Goal: Obtain resource: Obtain resource

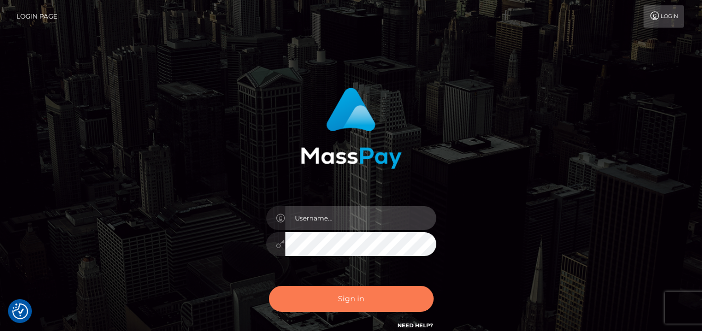
type input "denise"
click at [360, 305] on button "Sign in" at bounding box center [351, 299] width 165 height 26
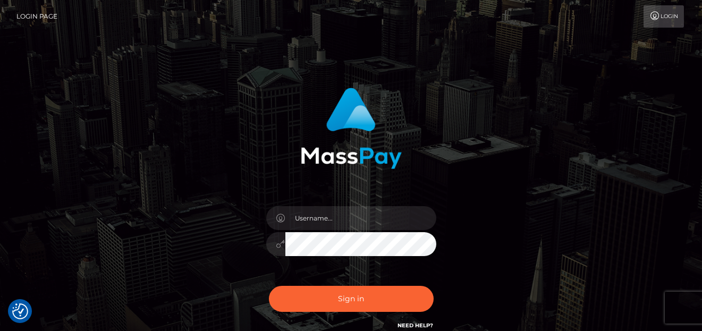
checkbox input "true"
type input "denise"
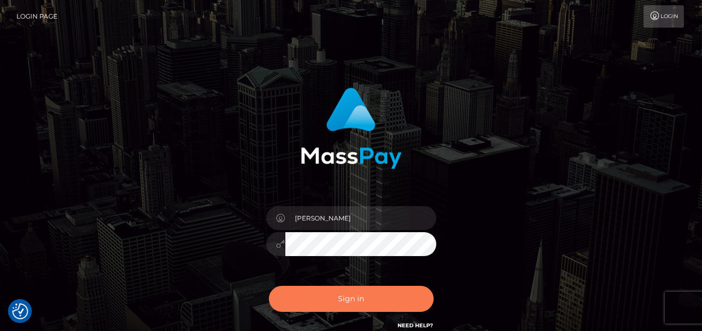
click at [357, 296] on button "Sign in" at bounding box center [351, 299] width 165 height 26
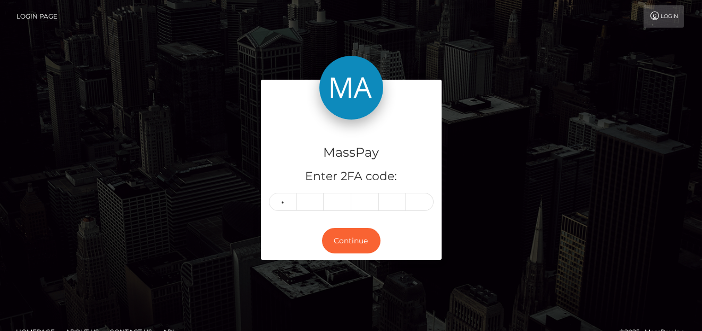
type input "0"
type input "9"
type input "3"
type input "0"
type input "7"
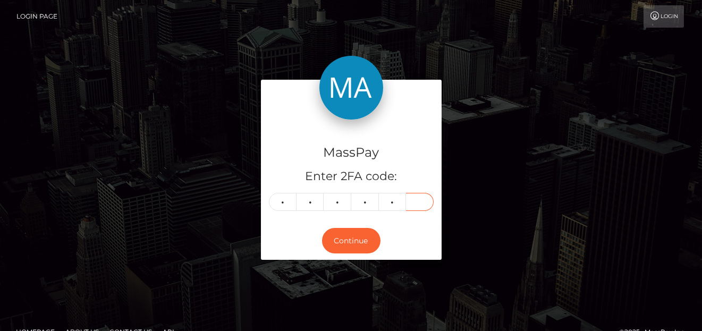
type input "8"
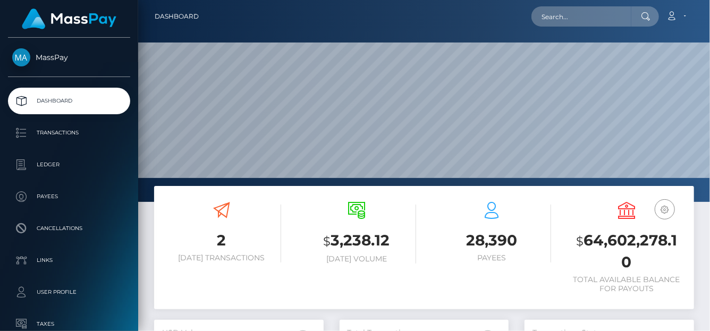
scroll to position [188, 170]
click at [553, 18] on input "text" at bounding box center [582, 16] width 100 height 20
paste input "mattjoeb@gmail.com"
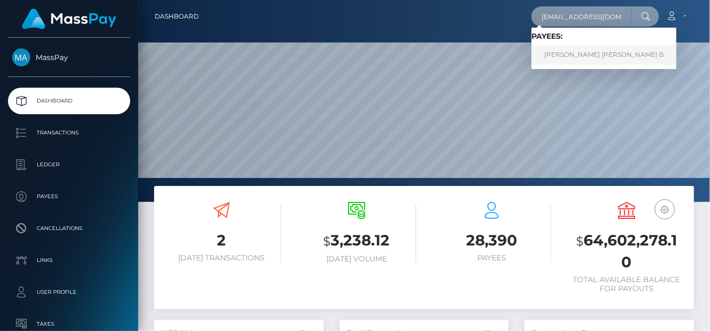
type input "mattjoeb@gmail.com"
click at [562, 52] on link "Matt Joe B" at bounding box center [604, 55] width 145 height 20
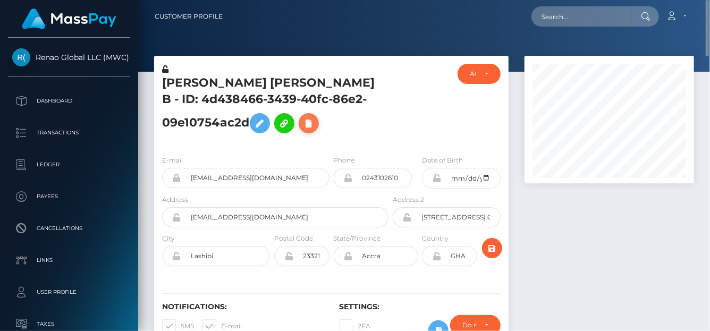
click at [302, 130] on icon at bounding box center [308, 123] width 13 height 13
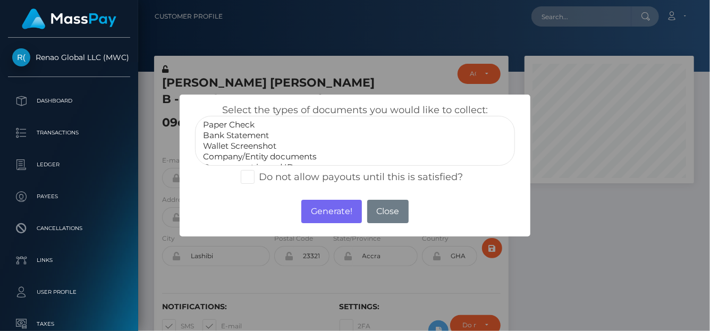
scroll to position [21, 0]
select select "Government issued ID"
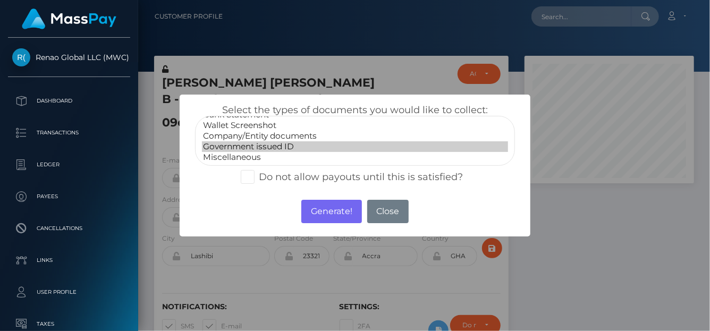
click at [274, 146] on option "Government issued ID" at bounding box center [355, 146] width 306 height 11
click at [329, 211] on button "Generate!" at bounding box center [331, 211] width 60 height 23
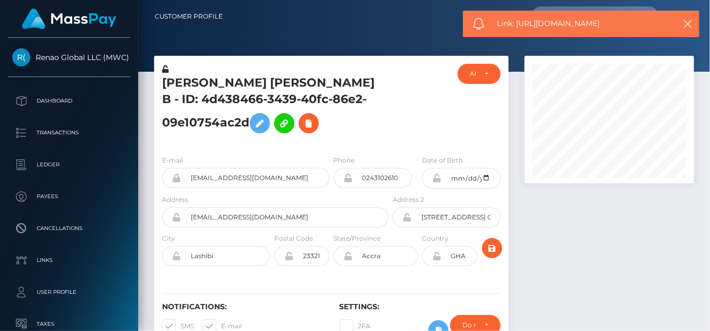
drag, startPoint x: 621, startPoint y: 28, endPoint x: 518, endPoint y: 29, distance: 103.7
click at [518, 29] on div "Link: https://l.maspay.io/2jpgz" at bounding box center [581, 24] width 237 height 27
copy span "https://l.maspay.io/2jpgz"
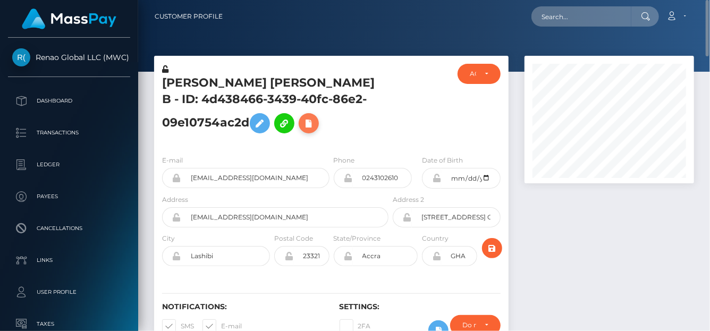
click at [302, 130] on icon at bounding box center [308, 123] width 13 height 13
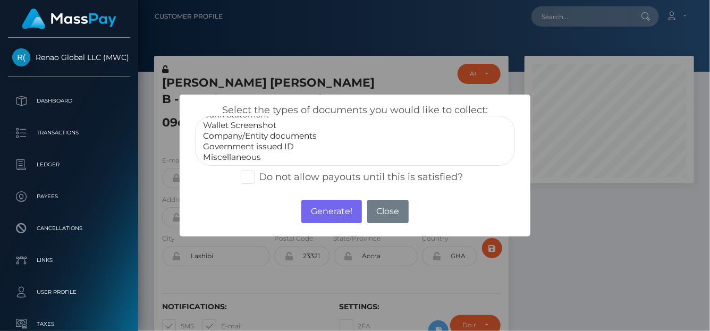
select select "Government issued ID"
click at [298, 148] on option "Government issued ID" at bounding box center [355, 146] width 306 height 11
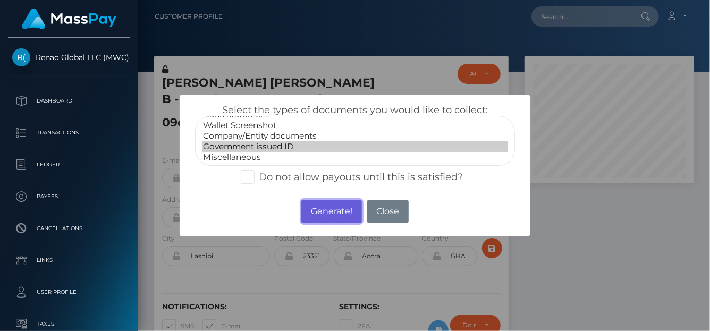
click at [323, 213] on button "Generate!" at bounding box center [331, 211] width 60 height 23
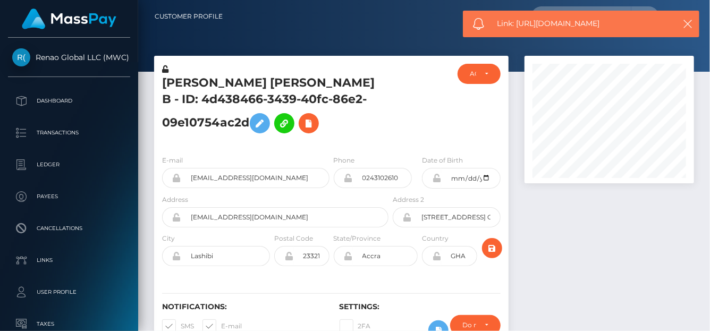
drag, startPoint x: 615, startPoint y: 22, endPoint x: 517, endPoint y: 28, distance: 98.0
click at [517, 28] on span "Link: https://l.maspay.io/Zjphe" at bounding box center [583, 23] width 171 height 11
copy span "https://l.maspay.io/Zjphe"
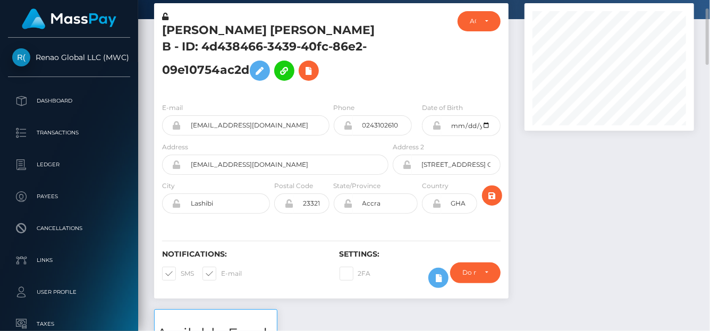
scroll to position [0, 0]
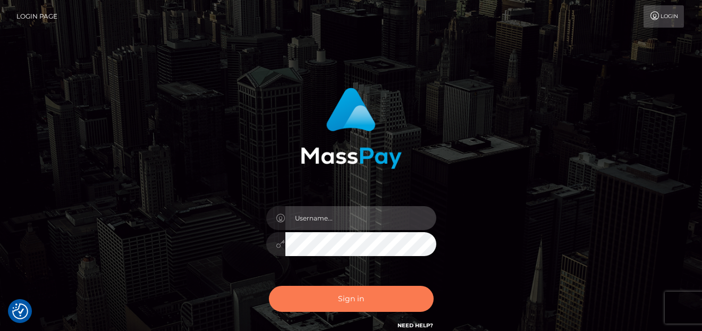
type input "denise"
click at [354, 301] on button "Sign in" at bounding box center [351, 299] width 165 height 26
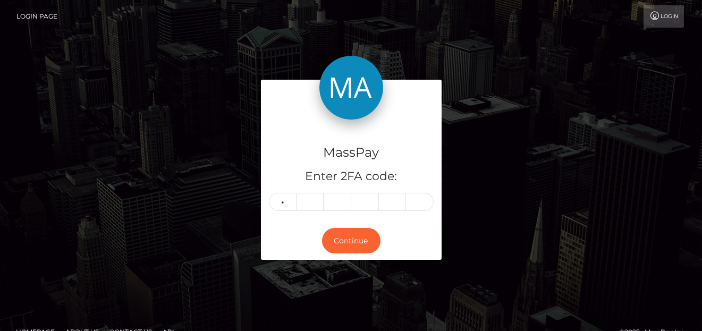
type input "3"
type input "0"
type input "8"
type input "9"
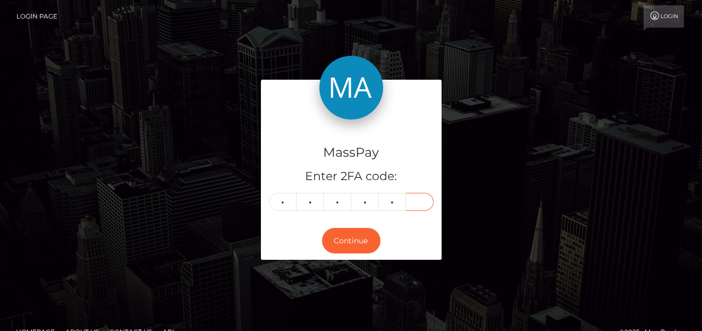
type input "1"
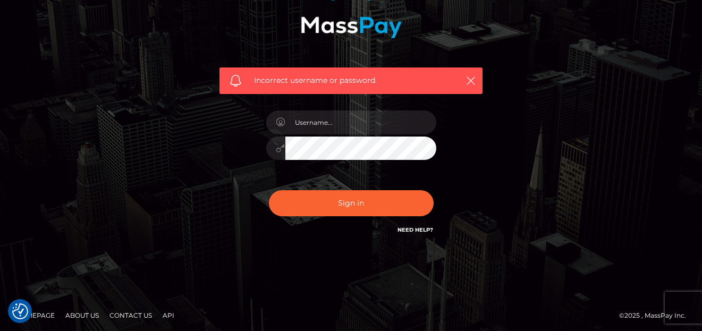
scroll to position [133, 0]
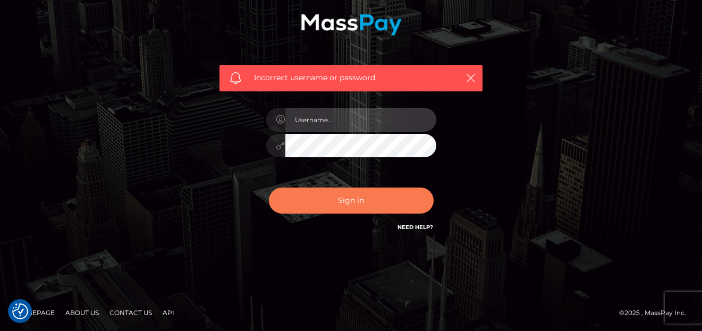
type input "[PERSON_NAME]"
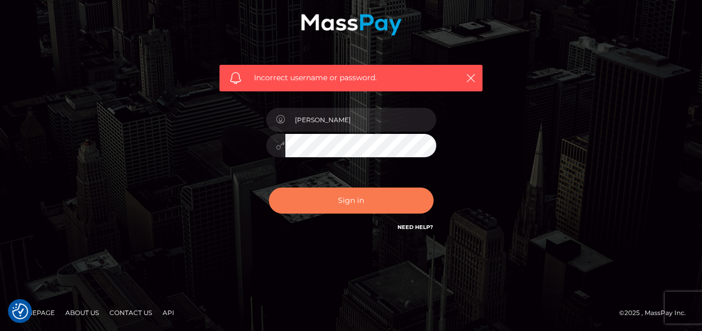
click at [350, 209] on button "Sign in" at bounding box center [351, 201] width 165 height 26
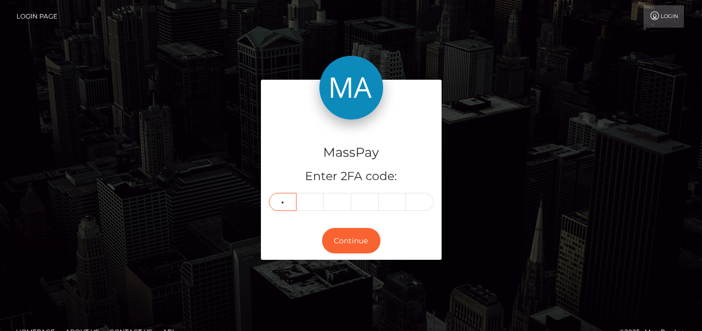
type input "9"
type input "4"
type input "2"
type input "3"
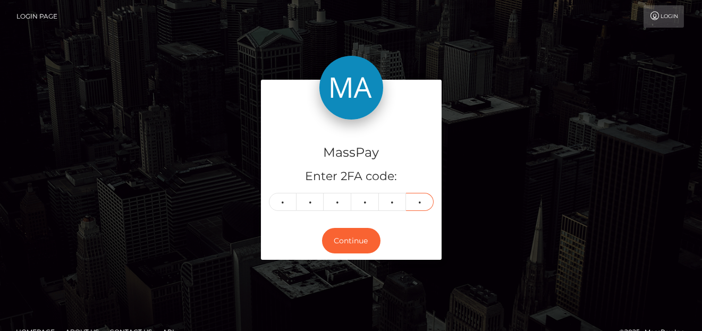
type input "6"
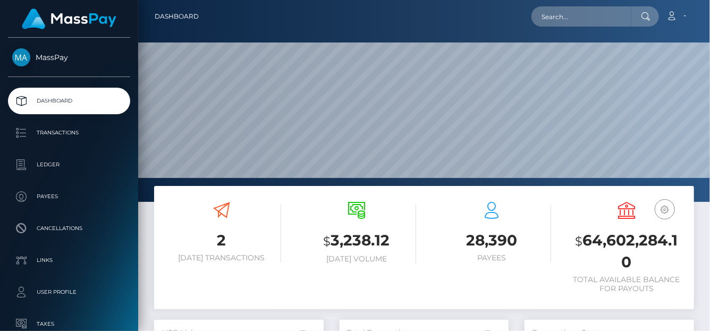
scroll to position [188, 170]
click at [583, 14] on input "text" at bounding box center [582, 16] width 100 height 20
paste input "[EMAIL_ADDRESS][DOMAIN_NAME]"
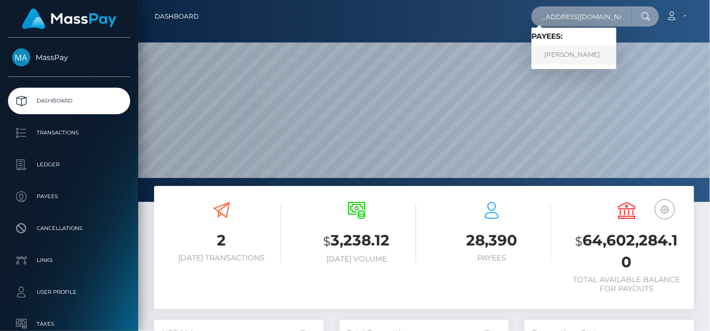
type input "[EMAIL_ADDRESS][DOMAIN_NAME]"
click at [577, 57] on link "RENA DENAE BUTLER" at bounding box center [574, 55] width 85 height 20
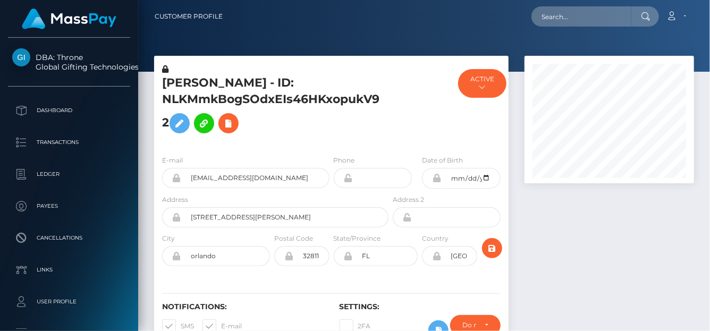
scroll to position [128, 170]
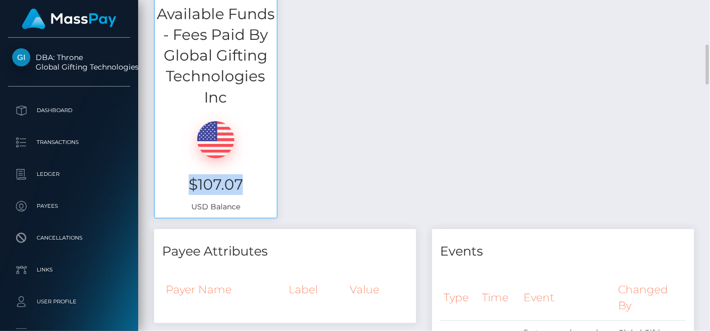
click at [187, 186] on h3 "$107.07" at bounding box center [216, 184] width 106 height 21
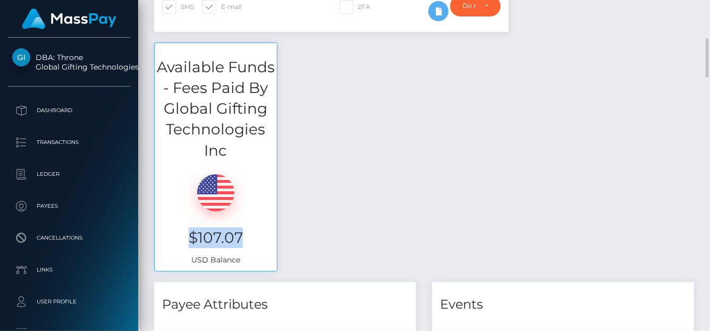
scroll to position [0, 0]
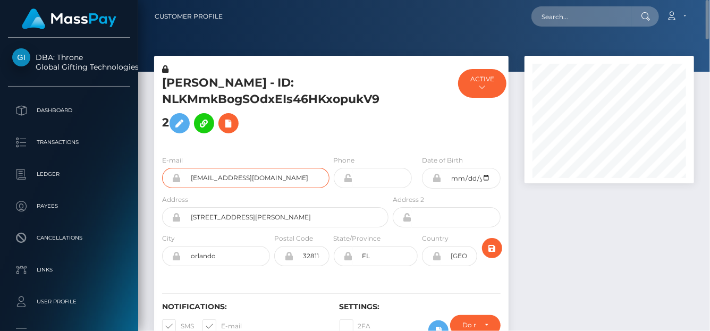
drag, startPoint x: 305, startPoint y: 180, endPoint x: 165, endPoint y: 189, distance: 140.1
click at [165, 189] on div "E-mail [EMAIL_ADDRESS][DOMAIN_NAME]" at bounding box center [243, 174] width 178 height 39
drag, startPoint x: 162, startPoint y: 78, endPoint x: 173, endPoint y: 113, distance: 36.8
click at [173, 113] on div "[PERSON_NAME] - ID: NLKMmkBogSOdxEIs46HKxopukV92" at bounding box center [272, 105] width 237 height 83
drag, startPoint x: 299, startPoint y: 183, endPoint x: 153, endPoint y: 187, distance: 146.2
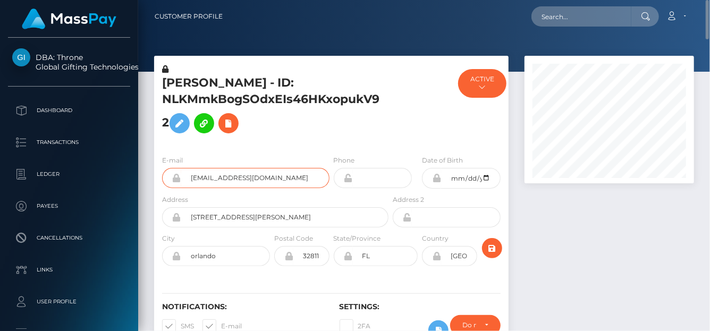
click at [153, 187] on div "[PERSON_NAME] - ID: NLKMmkBogSOdxEIs46HKxopukV92 ACTIVE MassPay - ACTIVE ACTIVE" at bounding box center [331, 209] width 371 height 306
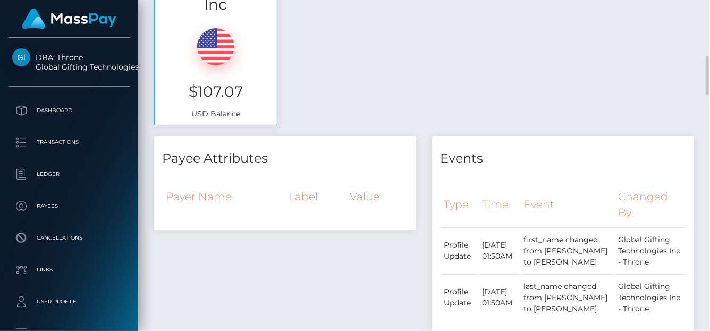
scroll to position [413, 0]
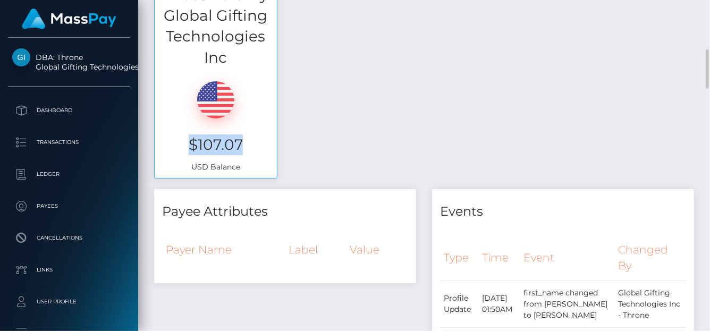
drag, startPoint x: 260, startPoint y: 142, endPoint x: 187, endPoint y: 142, distance: 72.8
click at [187, 142] on h3 "$107.07" at bounding box center [216, 144] width 106 height 21
copy h3 "$107.07"
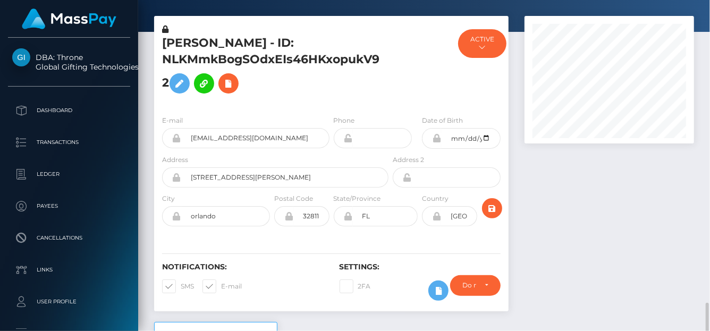
scroll to position [0, 0]
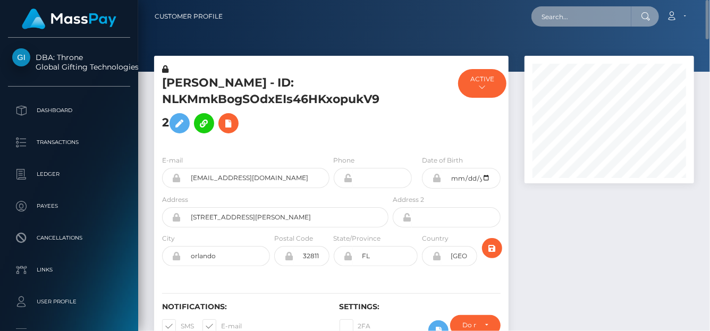
click at [545, 19] on input "text" at bounding box center [582, 16] width 100 height 20
paste input "0rHGw6Ey"
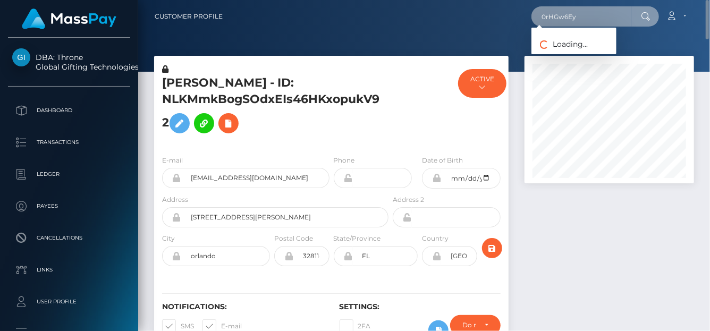
type input "0rHGw6Ey"
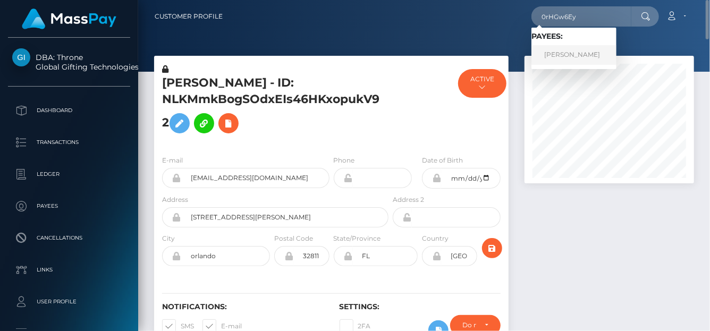
click at [546, 56] on link "[PERSON_NAME]" at bounding box center [574, 55] width 85 height 20
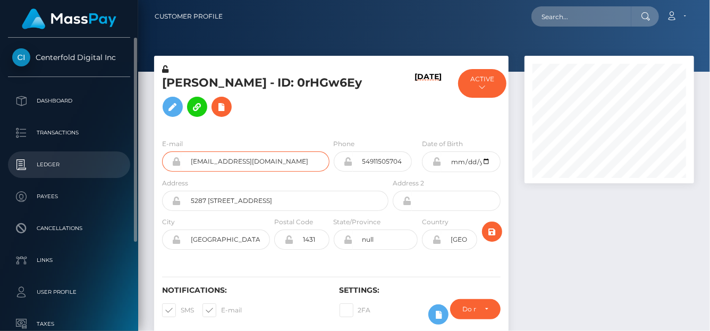
drag, startPoint x: 298, startPoint y: 173, endPoint x: 45, endPoint y: 178, distance: 253.6
click at [45, 178] on div "Centerfold Digital Inc Dashboard Transactions Ledger Payees Links" at bounding box center [355, 165] width 710 height 331
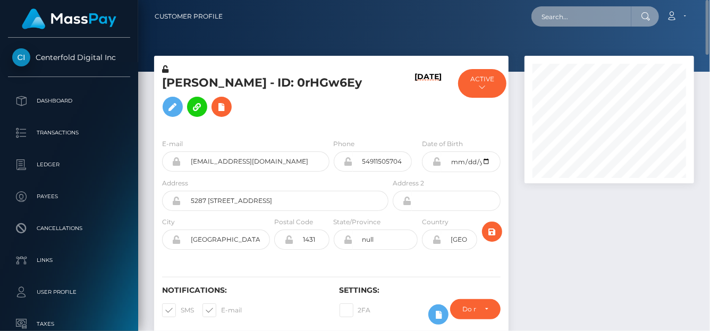
click at [559, 18] on input "text" at bounding box center [582, 16] width 100 height 20
paste input "charmedmollytha@gmail.com"
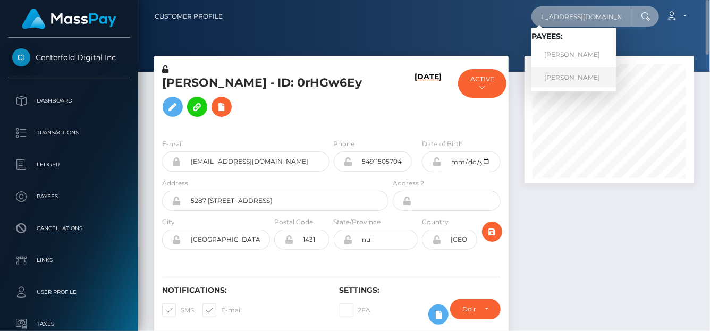
type input "charmedmollytha@gmail.com"
click at [555, 71] on link "Lara Bolzi" at bounding box center [574, 78] width 85 height 20
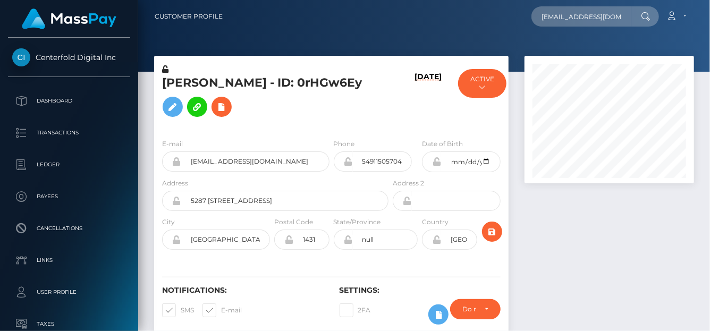
scroll to position [0, 20]
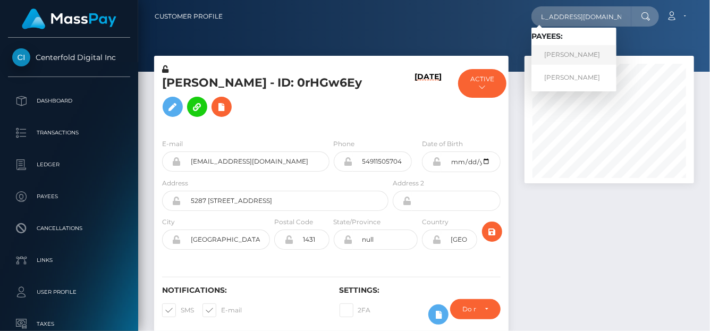
type input "[EMAIL_ADDRESS][DOMAIN_NAME]"
click at [556, 52] on link "[PERSON_NAME]" at bounding box center [574, 55] width 85 height 20
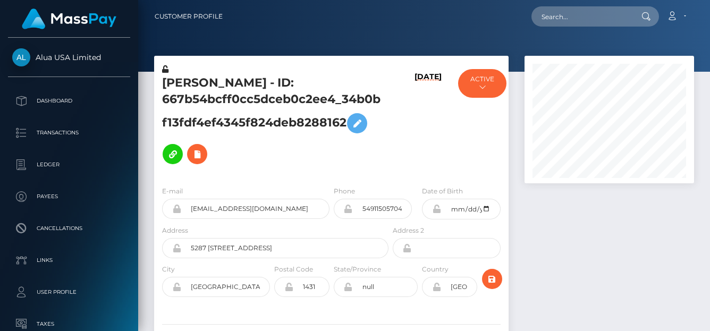
click at [341, 108] on div "[PERSON_NAME] - ID: 667b54bcff0cc5dceb0c2ee4_34b0bf13fdf4ef4345f824deb8288162" at bounding box center [272, 121] width 237 height 114
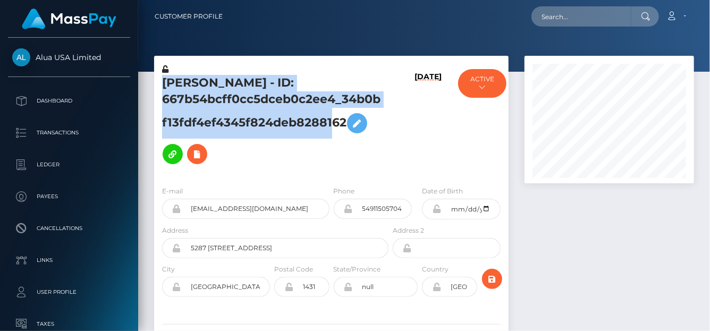
scroll to position [128, 170]
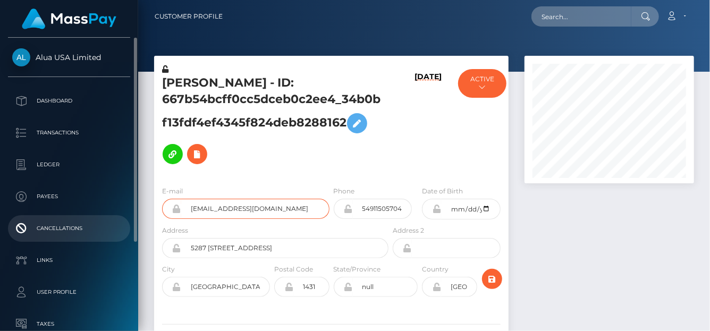
drag, startPoint x: 306, startPoint y: 210, endPoint x: 48, endPoint y: 217, distance: 257.9
click at [48, 217] on div "Alua USA Limited Dashboard Transactions Ledger Payees Cancellations" at bounding box center [355, 165] width 710 height 331
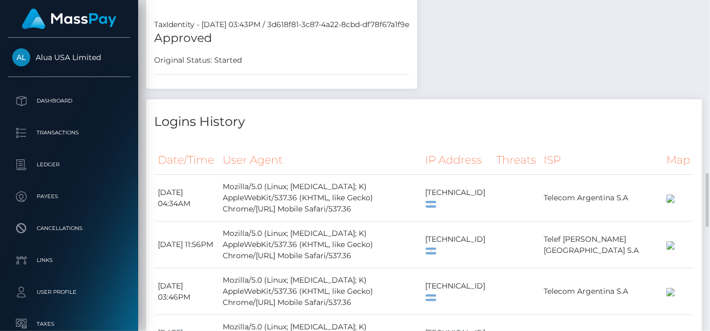
scroll to position [1436, 0]
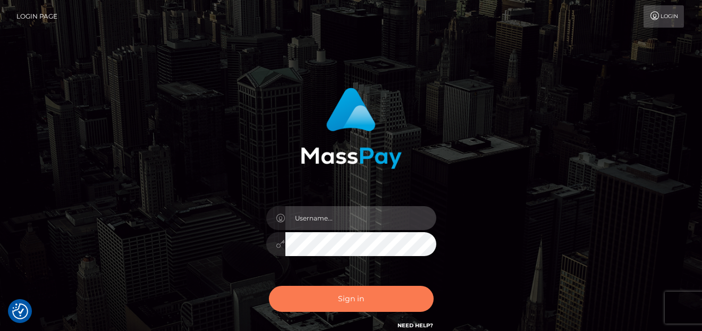
type input "[PERSON_NAME]"
click at [364, 307] on button "Sign in" at bounding box center [351, 299] width 165 height 26
type input "denise"
click at [369, 308] on button "Sign in" at bounding box center [351, 299] width 165 height 26
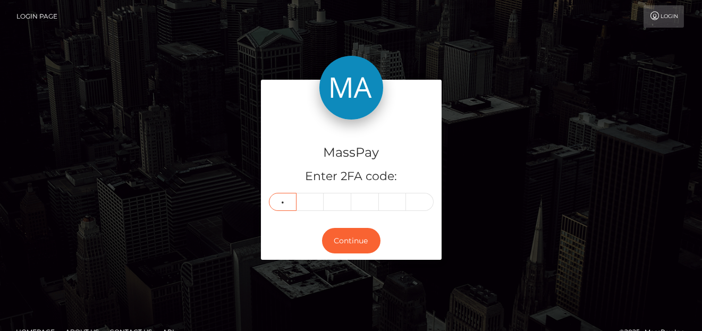
type input "2"
type input "7"
type input "1"
type input "9"
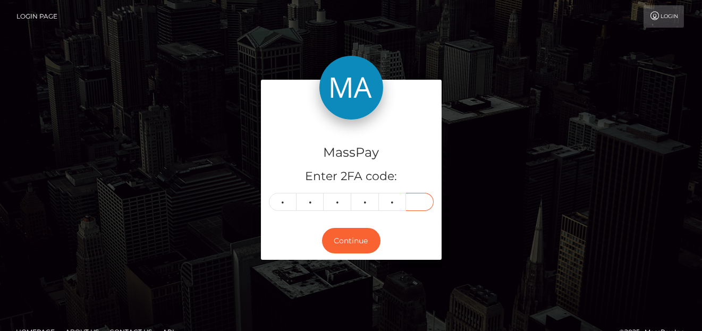
type input "4"
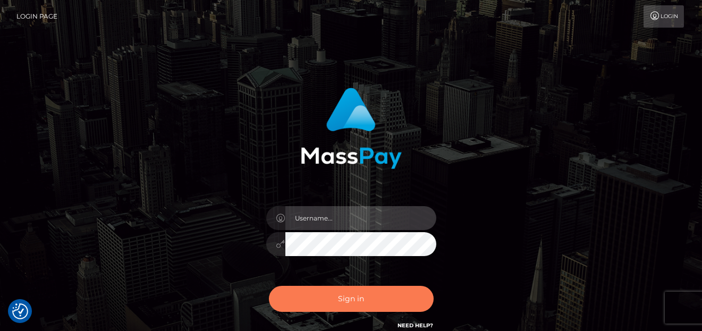
type input "denise"
click at [367, 299] on button "Sign in" at bounding box center [351, 299] width 165 height 26
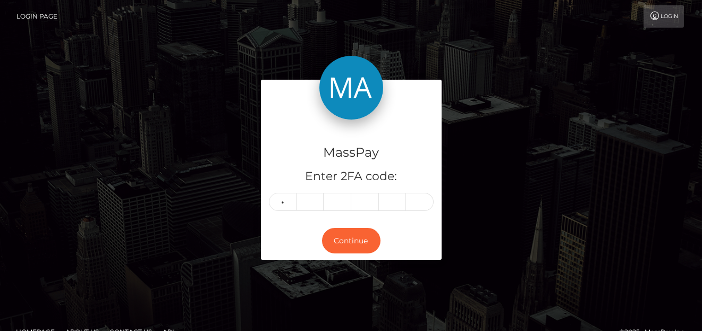
type input "7"
type input "6"
type input "1"
type input "0"
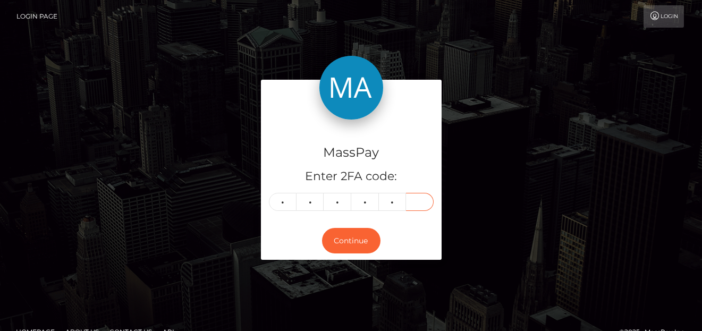
type input "8"
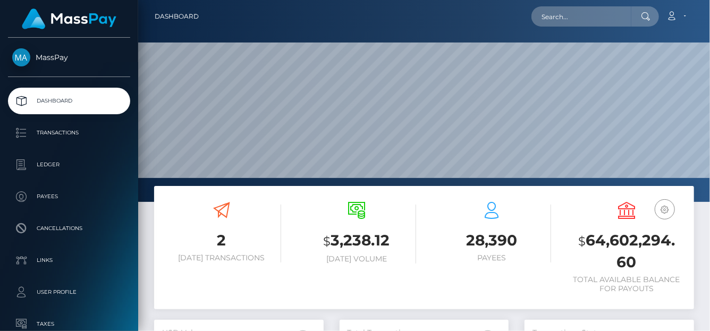
scroll to position [188, 170]
click at [590, 23] on input "text" at bounding box center [582, 16] width 100 height 20
paste input "David Banwo"
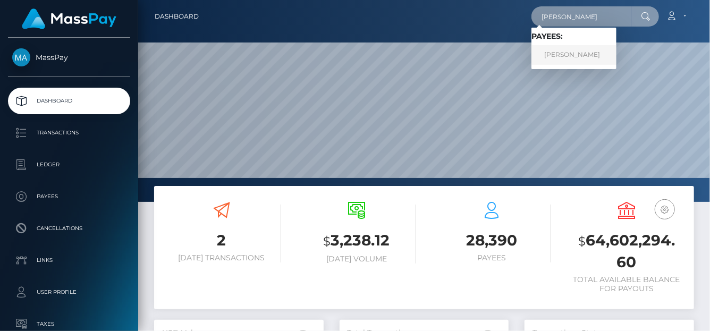
type input "David Banwo"
click at [582, 61] on link "David Taiwo Banwo" at bounding box center [574, 55] width 85 height 20
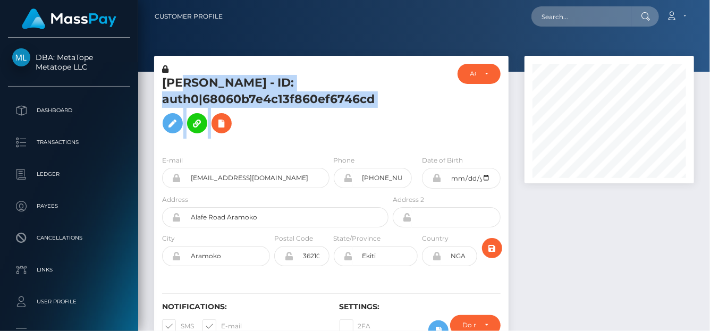
scroll to position [128, 170]
drag, startPoint x: 0, startPoint y: 0, endPoint x: 315, endPoint y: 79, distance: 324.4
click at [310, 80] on div "David Taiwo Banwo - ID: auth0|68060b7e4c13f860ef6746cd ACTIVE DEACTIVE CLOSED" at bounding box center [331, 105] width 355 height 83
click at [400, 87] on div at bounding box center [420, 105] width 59 height 83
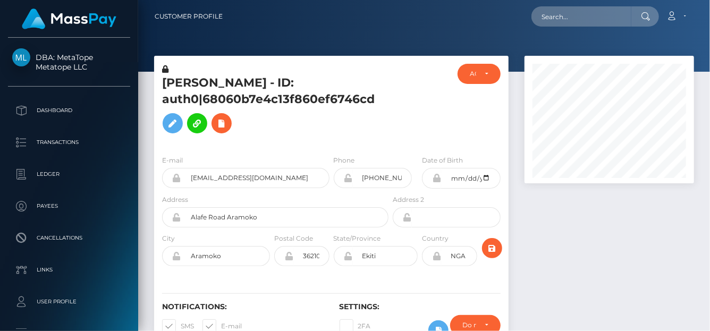
drag, startPoint x: 385, startPoint y: 96, endPoint x: 161, endPoint y: 83, distance: 224.7
click at [161, 83] on div "David Taiwo Banwo - ID: auth0|68060b7e4c13f860ef6746cd" at bounding box center [272, 105] width 237 height 83
copy h5 "David Taiwo Banwo - ID: auth0|68060b7e4c13f860ef6746cd"
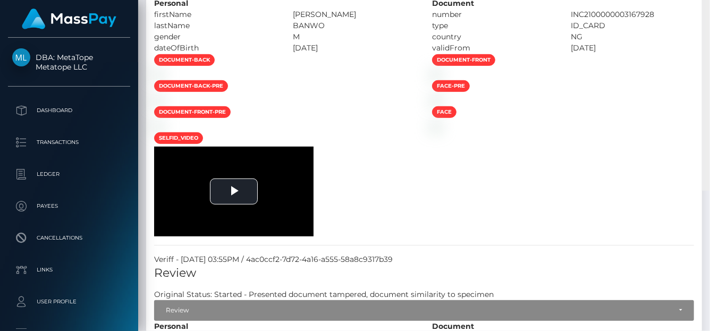
scroll to position [0, 0]
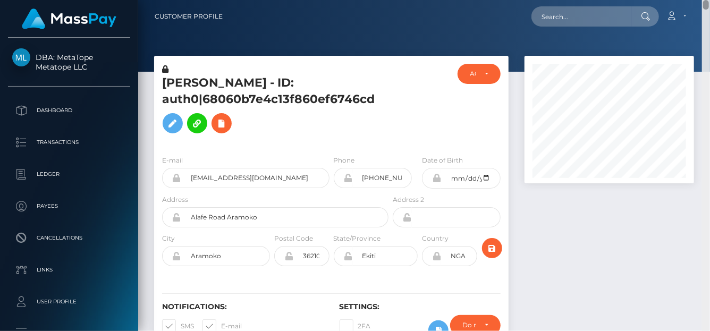
drag, startPoint x: 704, startPoint y: 75, endPoint x: 700, endPoint y: -3, distance: 77.7
click at [700, 0] on html "DBA: MetaTope Metatope LLC Dashboard Transactions Ledger Payees Links" at bounding box center [355, 165] width 710 height 331
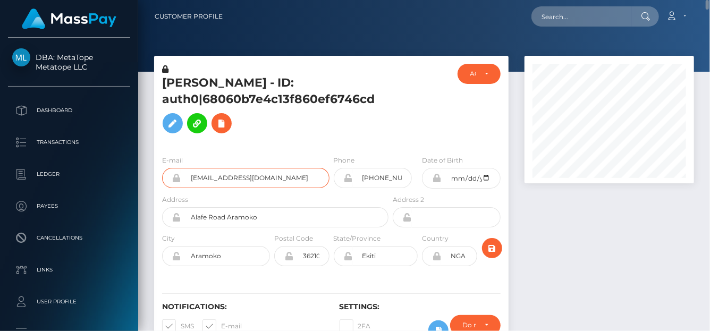
drag, startPoint x: 313, startPoint y: 178, endPoint x: 165, endPoint y: 176, distance: 147.8
click at [165, 177] on div "blessingokerefe@gmail.com" at bounding box center [245, 178] width 167 height 20
drag, startPoint x: 706, startPoint y: 213, endPoint x: 704, endPoint y: -46, distance: 259.4
click at [704, 0] on html "DBA: MetaTope Metatope LLC Dashboard Transactions Ledger Payees Links" at bounding box center [355, 165] width 710 height 331
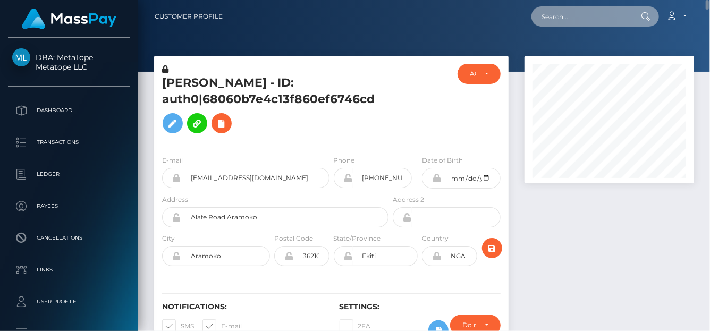
click at [572, 24] on input "text" at bounding box center [582, 16] width 100 height 20
paste input "mattjoeb@gmail.com"
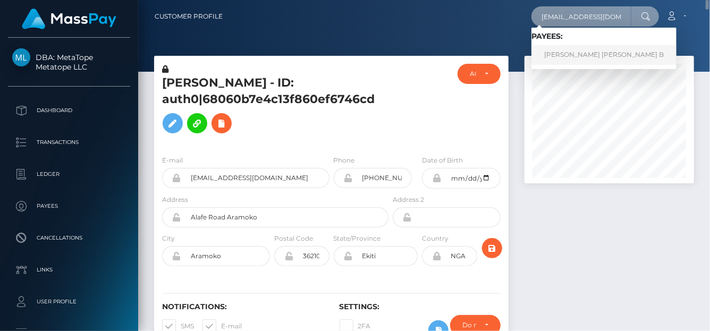
type input "mattjoeb@gmail.com"
click at [561, 57] on link "Matt Joe B" at bounding box center [604, 55] width 145 height 20
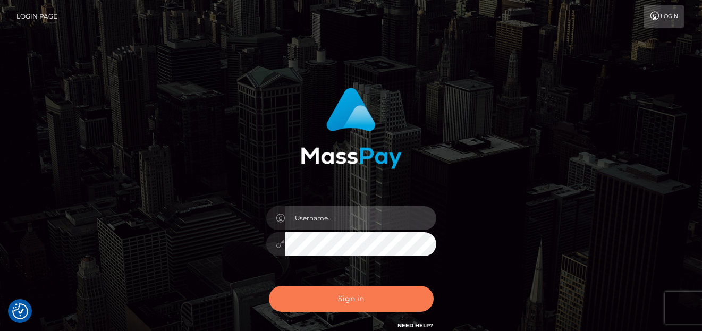
type input "[PERSON_NAME]"
click at [405, 307] on button "Sign in" at bounding box center [351, 299] width 165 height 26
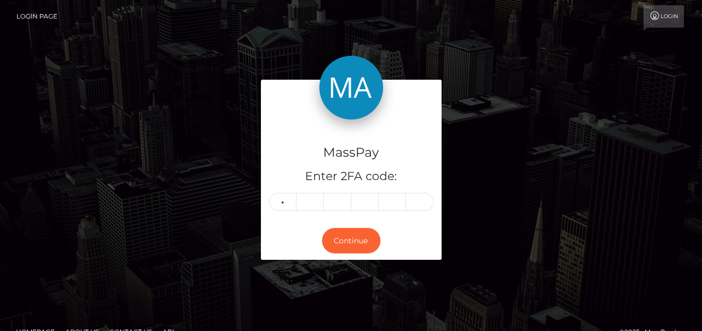
type input "1"
type input "9"
type input "8"
type input "4"
type input "3"
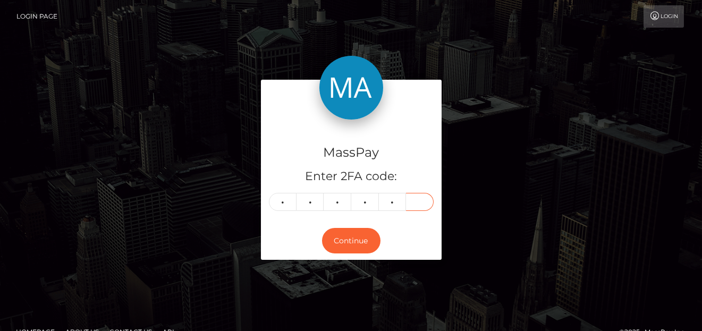
type input "6"
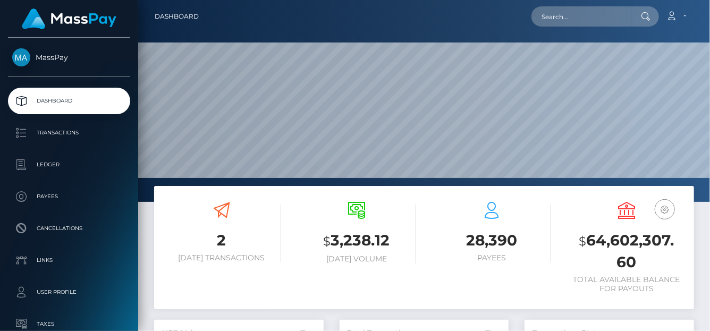
scroll to position [188, 170]
click at [562, 14] on input "text" at bounding box center [582, 16] width 100 height 20
paste input "[EMAIL_ADDRESS][DOMAIN_NAME]"
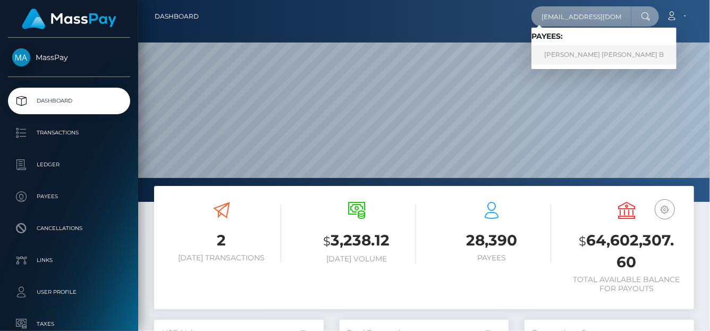
type input "[EMAIL_ADDRESS][DOMAIN_NAME]"
click at [564, 54] on link "Matt Joe B" at bounding box center [604, 55] width 145 height 20
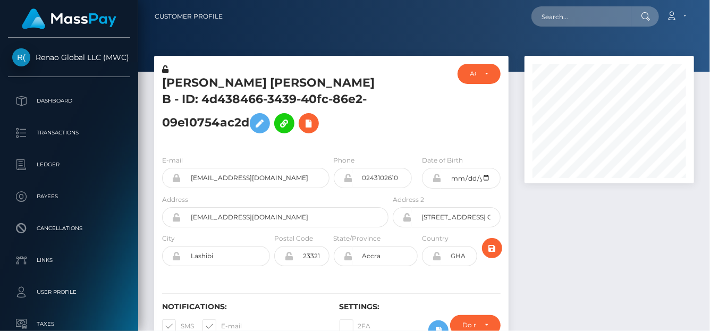
scroll to position [128, 170]
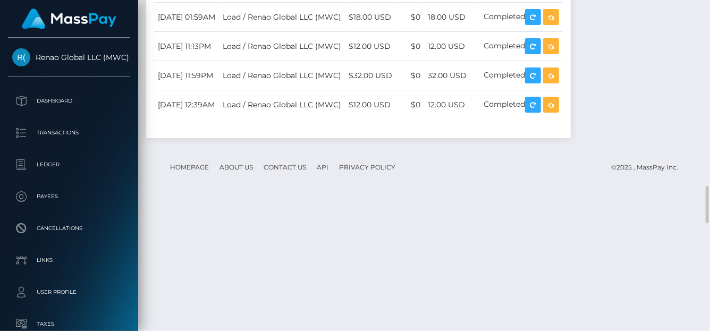
scroll to position [1809, 0]
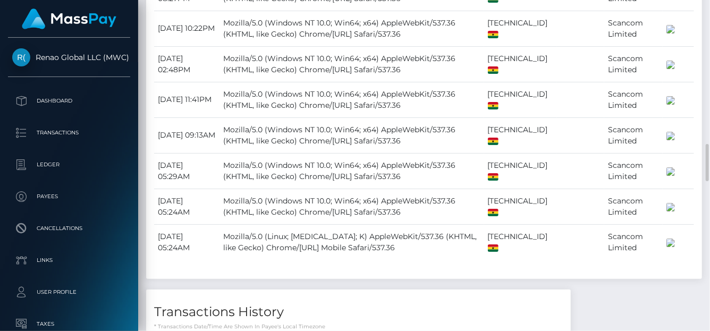
scroll to position [1170, 0]
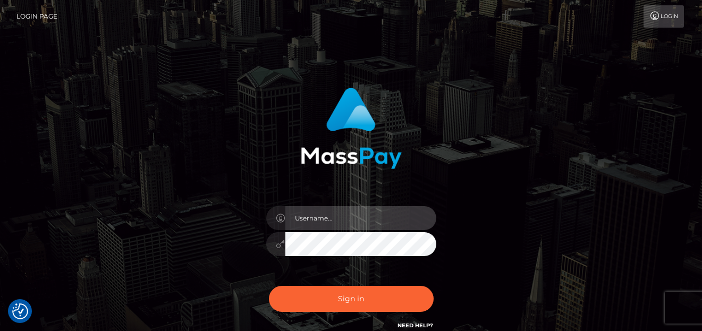
type input "denise"
click at [321, 282] on div "Sign in Need Help?" at bounding box center [351, 303] width 186 height 47
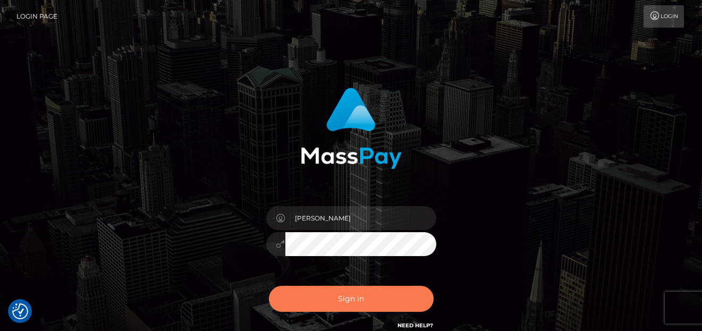
click at [335, 292] on button "Sign in" at bounding box center [351, 299] width 165 height 26
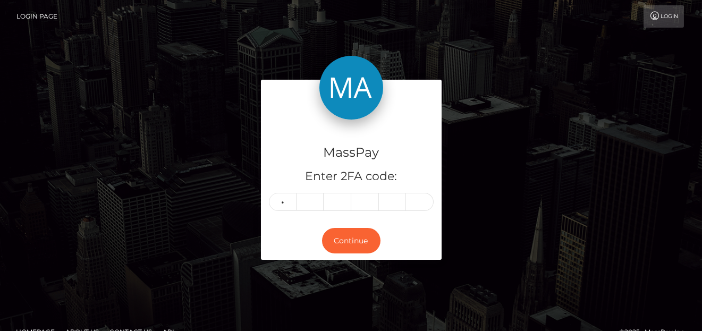
type input "8"
type input "3"
type input "8"
type input "1"
type input "8"
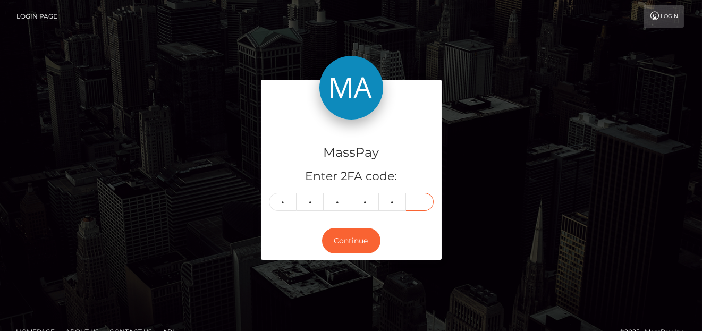
type input "5"
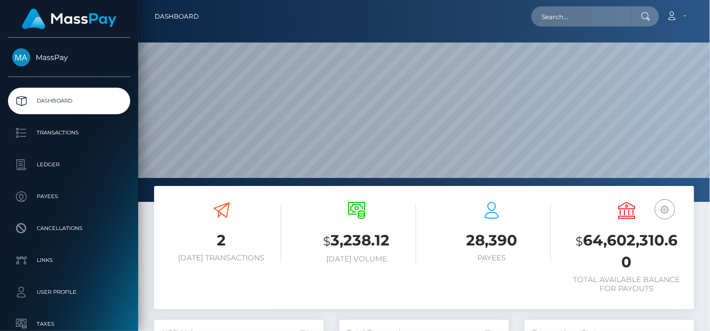
scroll to position [188, 170]
click at [573, 25] on input "text" at bounding box center [582, 16] width 100 height 20
paste input "[EMAIL_ADDRESS][DOMAIN_NAME]"
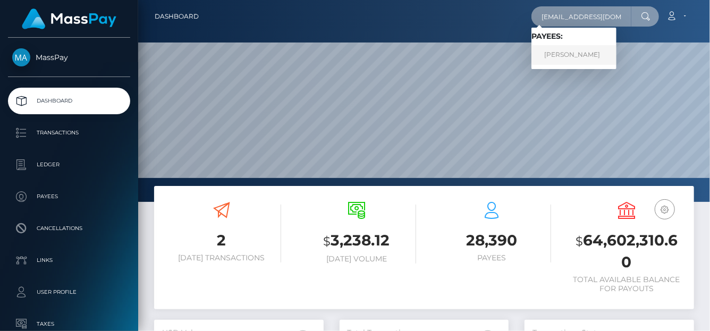
type input "[EMAIL_ADDRESS][DOMAIN_NAME]"
click at [559, 52] on link "[PERSON_NAME]" at bounding box center [574, 55] width 85 height 20
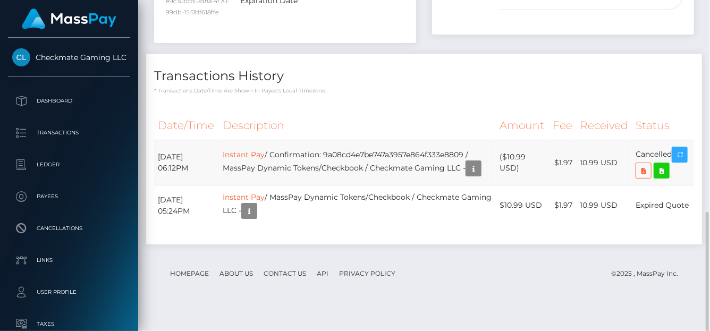
scroll to position [585, 0]
click at [257, 159] on link "Instant Pay" at bounding box center [244, 155] width 42 height 10
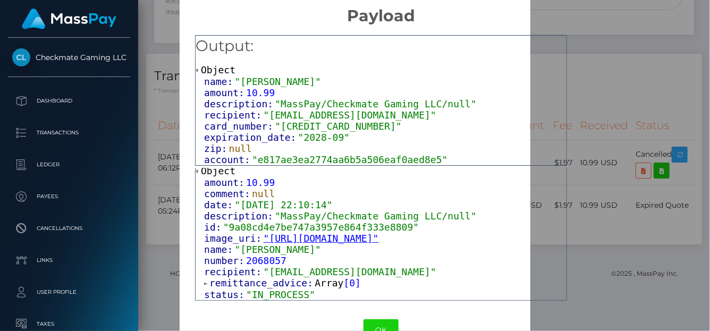
scroll to position [0, 0]
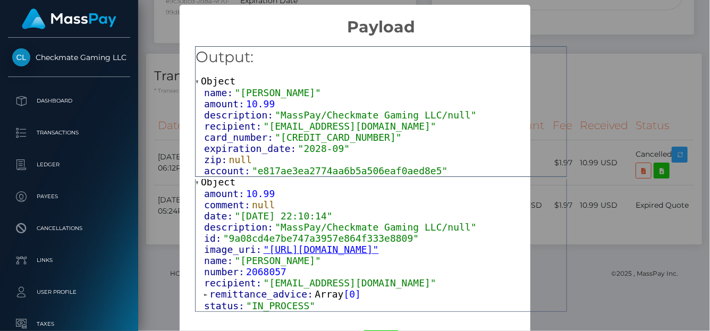
click at [583, 83] on div "Output: Object name: "Kavon Allen" amount: 10.99 description: "MassPay/Checkmat…" at bounding box center [381, 176] width 403 height 278
click at [681, 58] on div "× Payload Output: Object name: "Kavon Allen" amount: 10.99 description: "MassPa…" at bounding box center [355, 165] width 710 height 331
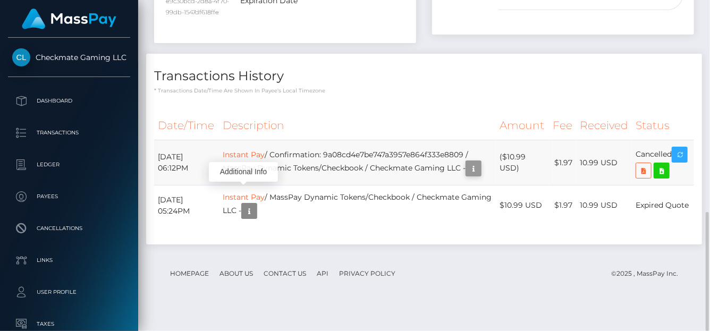
scroll to position [128, 170]
click at [467, 175] on icon "button" at bounding box center [473, 168] width 13 height 13
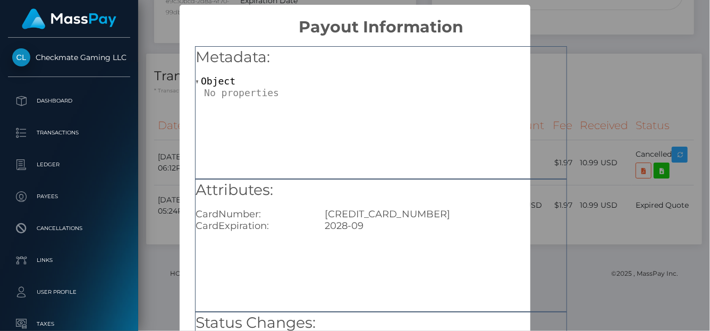
scroll to position [53, 0]
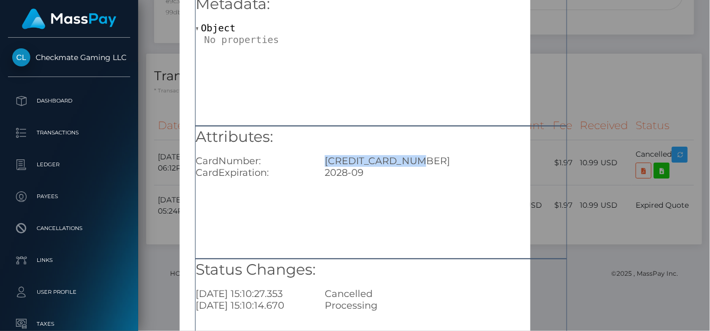
drag, startPoint x: 415, startPoint y: 156, endPoint x: 313, endPoint y: 153, distance: 101.6
click at [317, 155] on div "6011410015890937" at bounding box center [446, 161] width 258 height 12
copy div "6011410015890937"
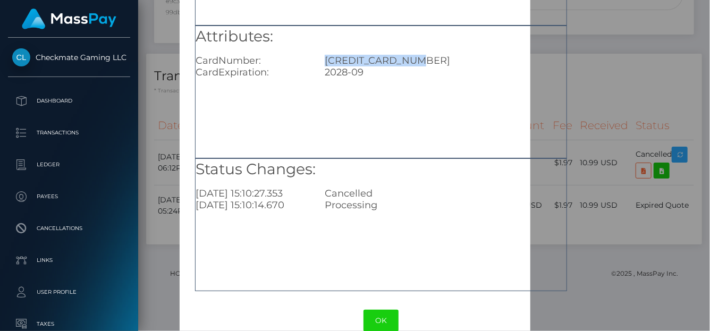
scroll to position [174, 0]
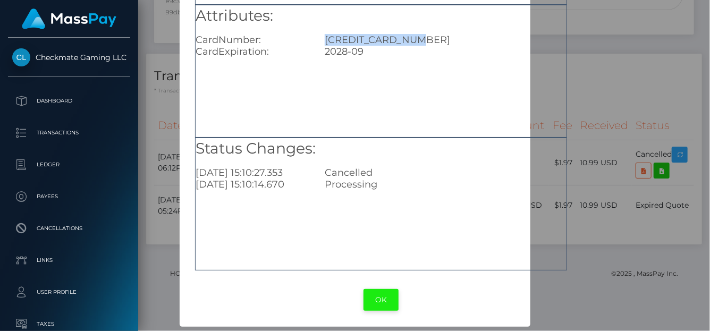
click at [383, 294] on button "OK" at bounding box center [381, 300] width 35 height 22
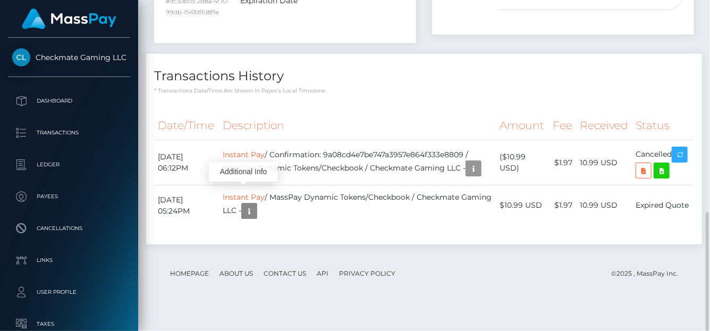
scroll to position [128, 170]
click at [391, 186] on td "Instant Pay / Confirmation: 9a08cd4e7be747a3957e864f333e8809 / MassPay Dynamic …" at bounding box center [357, 162] width 277 height 45
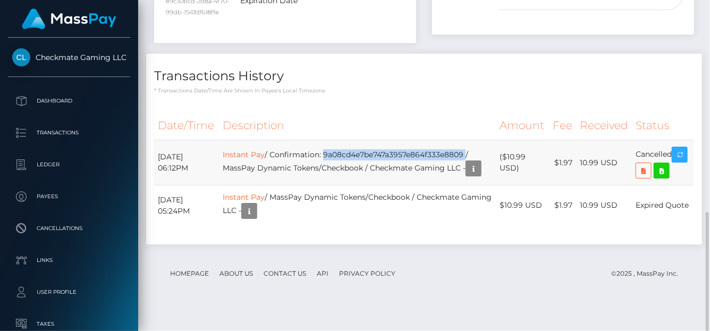
drag, startPoint x: 335, startPoint y: 170, endPoint x: 480, endPoint y: 167, distance: 145.1
click at [480, 167] on td "Instant Pay / Confirmation: 9a08cd4e7be747a3957e864f333e8809 / MassPay Dynamic …" at bounding box center [357, 162] width 277 height 45
copy td "9a08cd4e7be747a3957e864f333e8809"
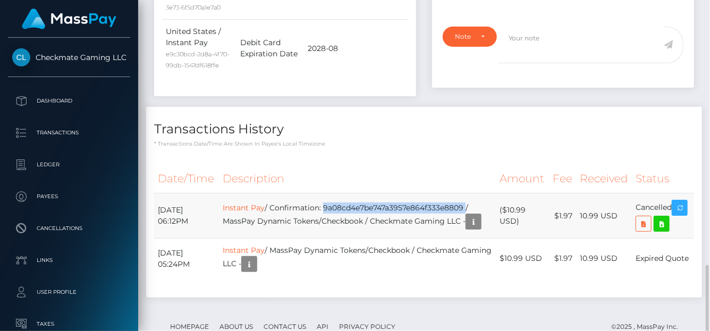
scroll to position [585, 0]
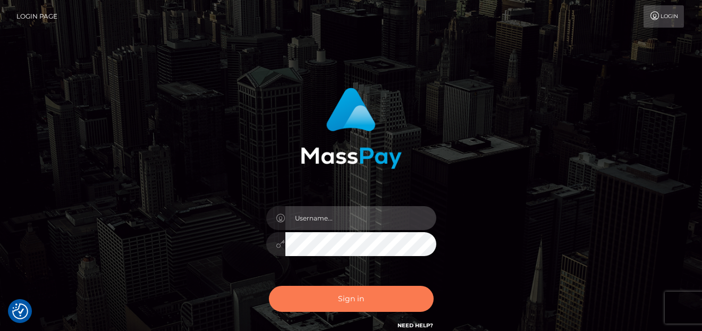
type input "denise"
click at [308, 299] on button "Sign in" at bounding box center [351, 299] width 165 height 26
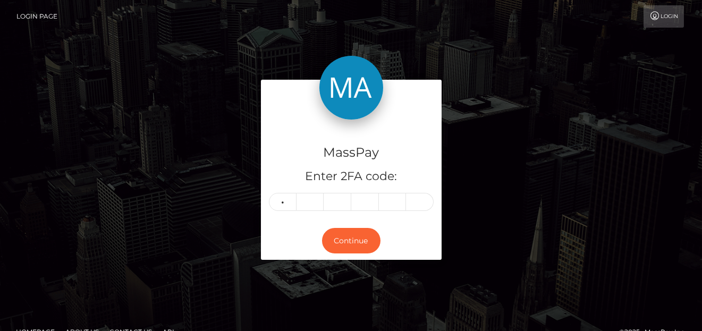
type input "0"
type input "1"
type input "5"
type input "1"
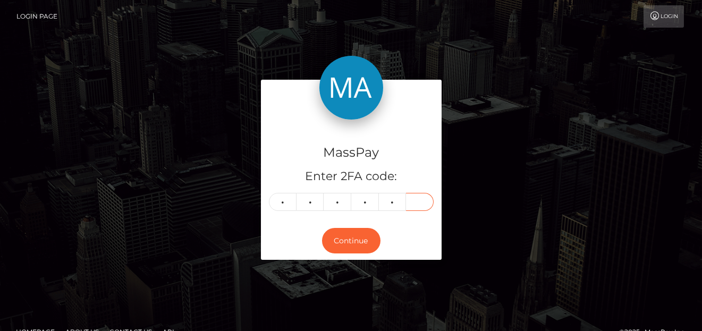
type input "5"
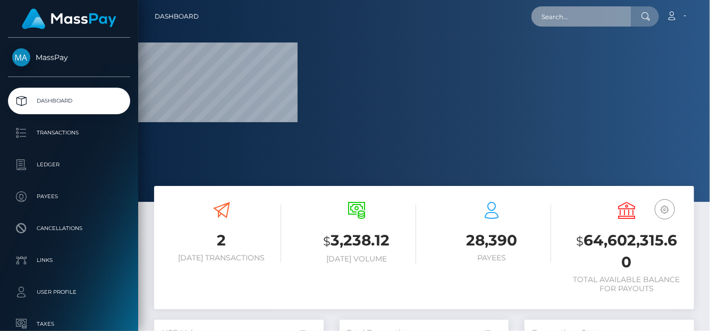
click at [584, 18] on input "text" at bounding box center [582, 16] width 100 height 20
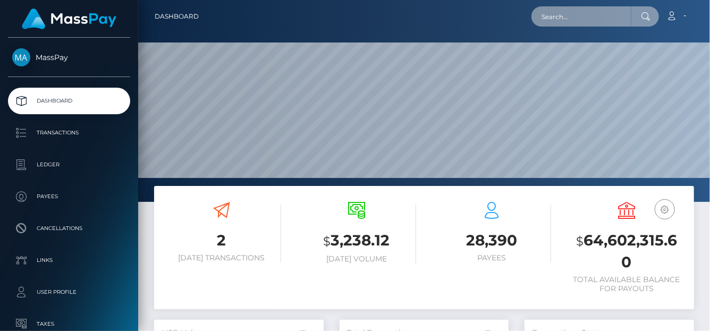
scroll to position [188, 170]
paste input "792511364336721920"
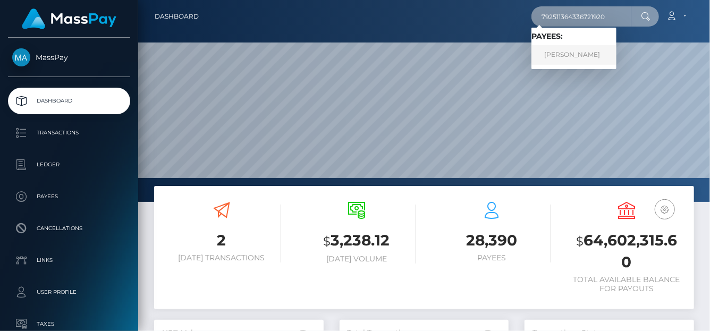
type input "792511364336721920"
click at [566, 59] on link "Natalia Ivanova" at bounding box center [574, 55] width 85 height 20
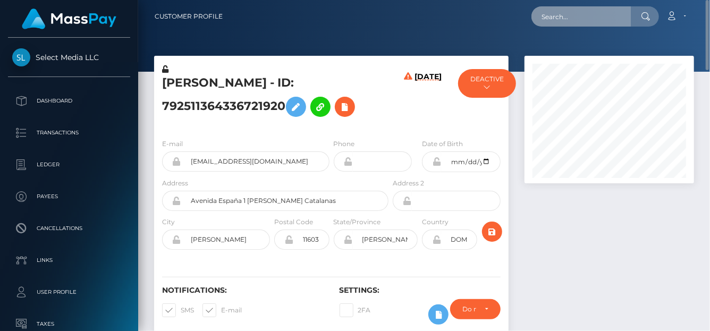
click at [559, 18] on input "text" at bounding box center [582, 16] width 100 height 20
paste input "285528416709521408"
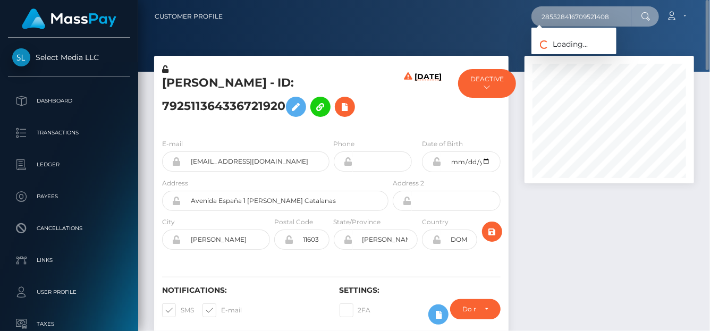
type input "285528416709521408"
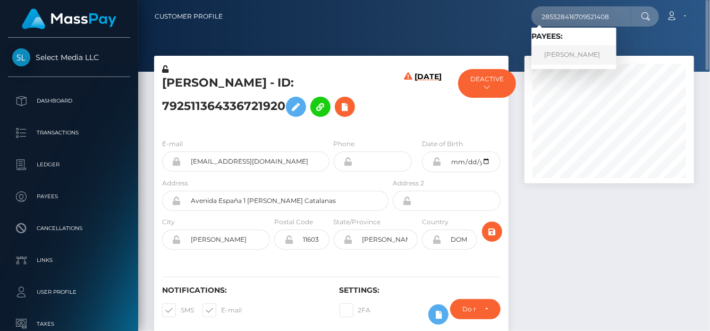
click at [570, 57] on link "Anna Alexandrovna Striukova" at bounding box center [574, 55] width 85 height 20
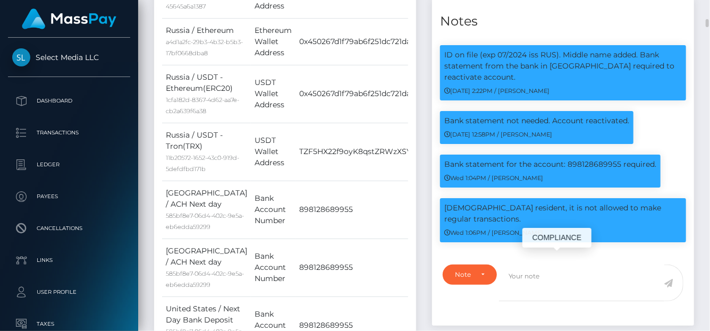
scroll to position [128, 170]
drag, startPoint x: 507, startPoint y: 244, endPoint x: 666, endPoint y: 233, distance: 159.3
click at [666, 225] on p "Russia resident, it is not allowed to make regular transactions." at bounding box center [563, 214] width 238 height 22
copy p "t is not allowed to make regular transaction"
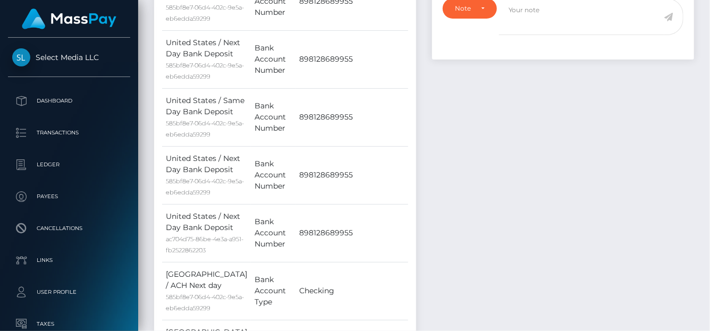
scroll to position [904, 0]
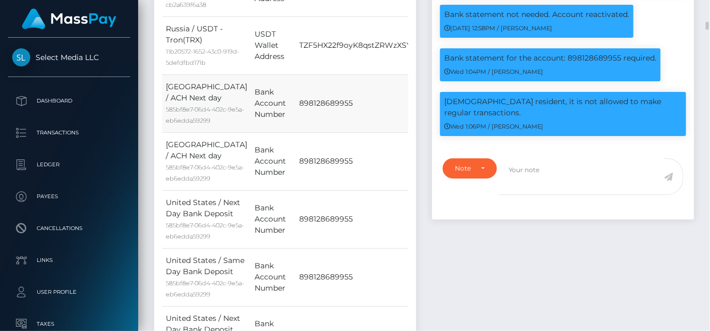
copy p "t is not allowed to make regular transaction"
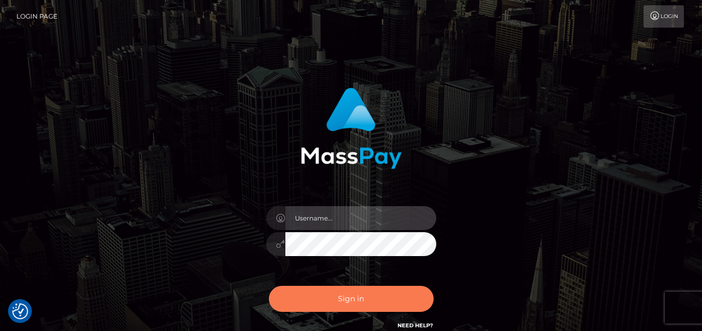
type input "[PERSON_NAME]"
click at [366, 294] on button "Sign in" at bounding box center [351, 299] width 165 height 26
type input "[PERSON_NAME]"
click at [362, 299] on button "Sign in" at bounding box center [351, 299] width 165 height 26
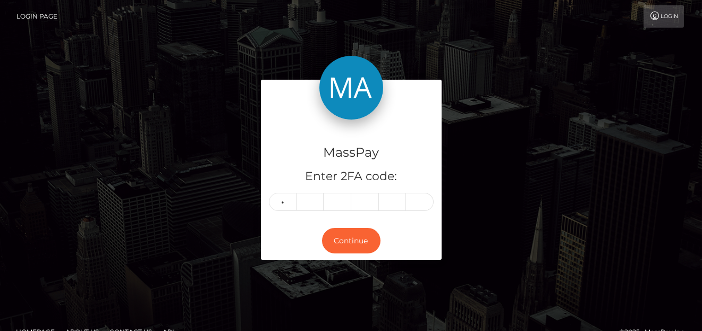
type input "2"
type input "4"
type input "7"
type input "3"
type input "7"
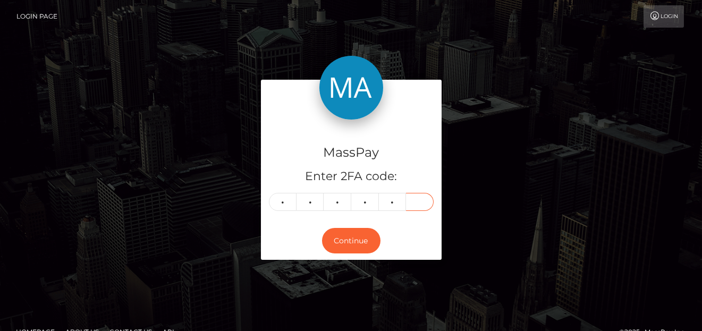
type input "2"
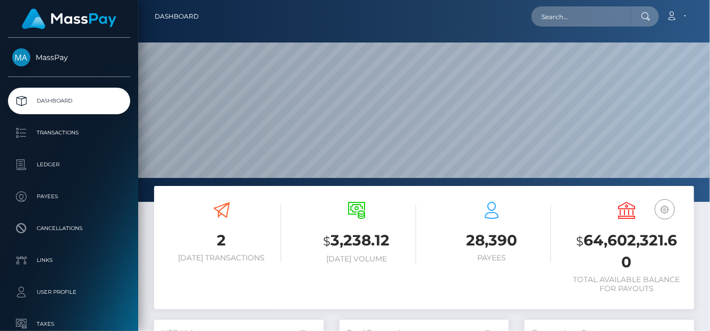
scroll to position [188, 170]
click at [576, 26] on input "text" at bounding box center [582, 16] width 100 height 20
paste input "783306126354558978"
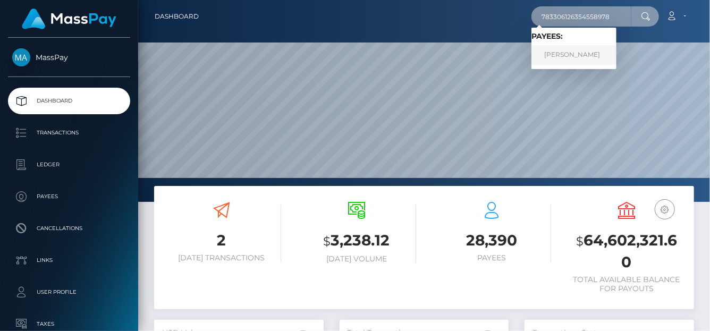
type input "783306126354558978"
click at [559, 56] on link "ANNA TSEGELNIK" at bounding box center [574, 55] width 85 height 20
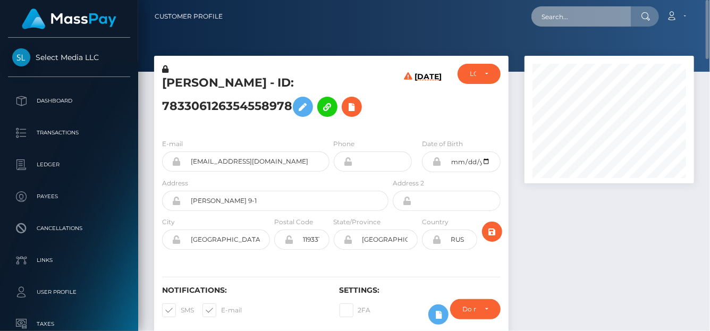
click at [544, 19] on input "text" at bounding box center [582, 16] width 100 height 20
paste input "505834105288531968"
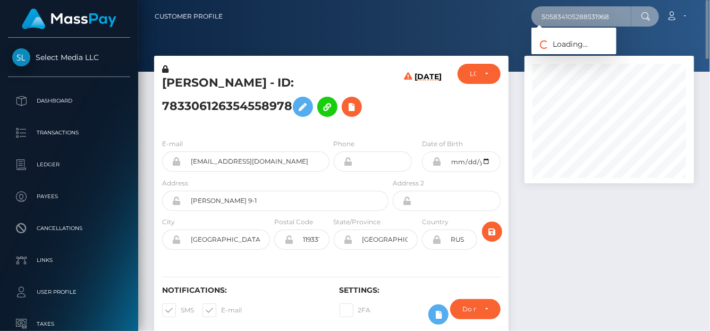
type input "505834105288531968"
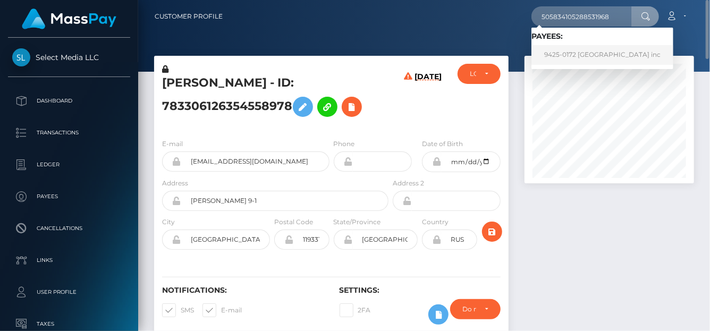
click at [578, 60] on link "9425-0172 Québec inc" at bounding box center [603, 55] width 142 height 20
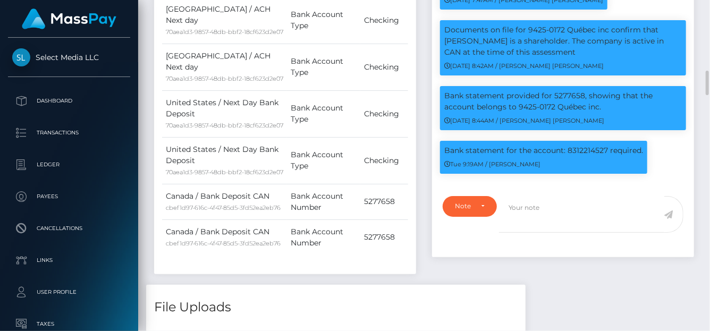
scroll to position [128, 170]
drag, startPoint x: 609, startPoint y: 163, endPoint x: 443, endPoint y: 164, distance: 166.4
click at [443, 164] on div "Bank statement for the account: 8312214527 required. Tue 9:19AM / [PERSON_NAME]" at bounding box center [543, 157] width 207 height 33
copy p "Bank statement for the account: 8312214527"
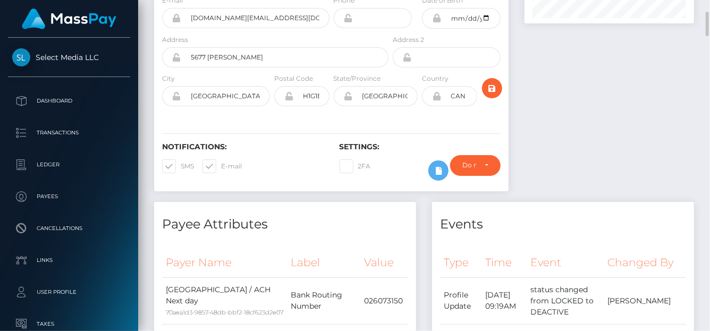
scroll to position [0, 0]
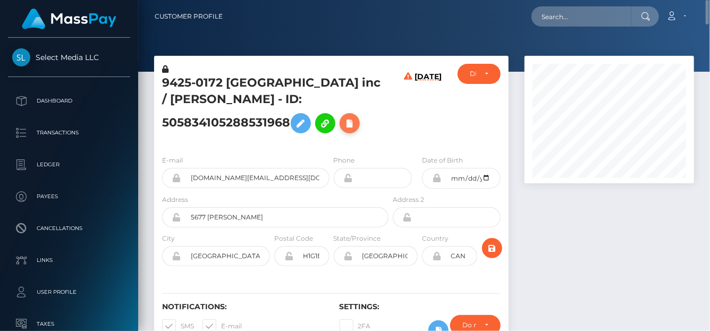
click at [343, 125] on icon at bounding box center [349, 123] width 13 height 13
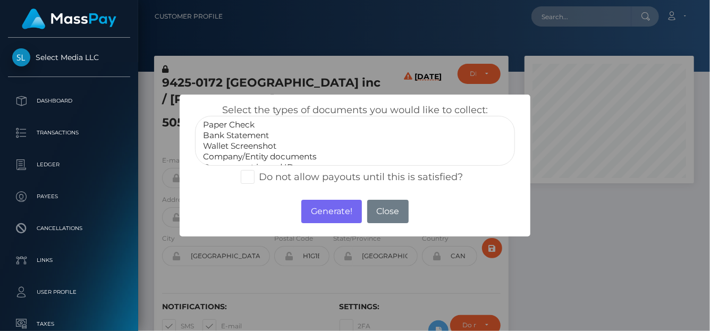
select select "Bank Statement"
click at [242, 137] on option "Bank Statement" at bounding box center [355, 135] width 306 height 11
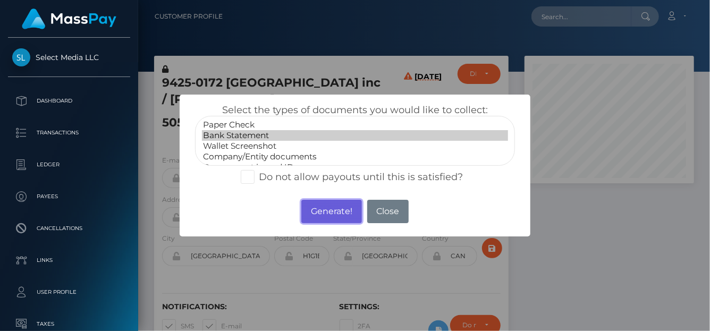
drag, startPoint x: 323, startPoint y: 207, endPoint x: 327, endPoint y: 203, distance: 5.7
click at [324, 207] on button "Generate!" at bounding box center [331, 211] width 60 height 23
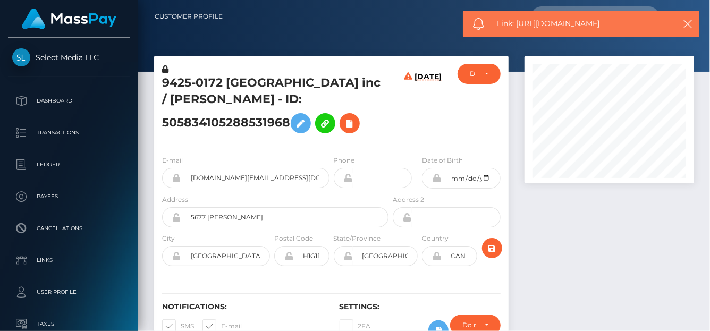
drag, startPoint x: 624, startPoint y: 25, endPoint x: 517, endPoint y: 23, distance: 107.4
click at [516, 23] on span "Link: https://l.maspay.io/7jpT9" at bounding box center [583, 23] width 171 height 11
copy span "https://l.maspay.io/7jpT9"
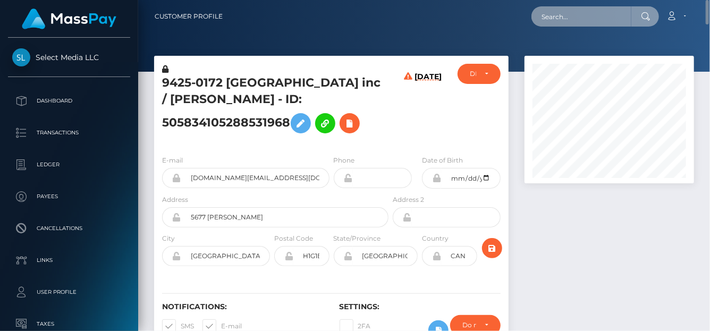
click at [553, 14] on input "text" at bounding box center [582, 16] width 100 height 20
paste input "792585323690340352"
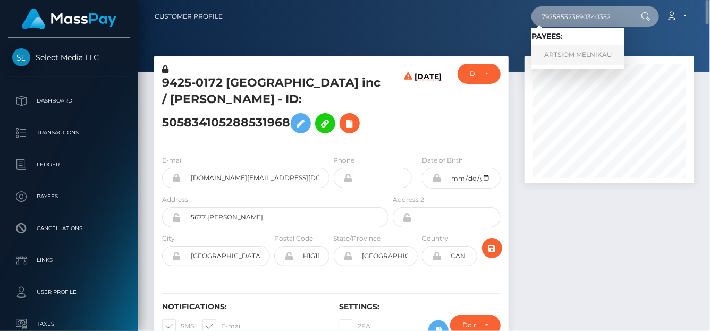
type input "792585323690340352"
click at [551, 58] on link "ARTSIOM MELNIKAU" at bounding box center [578, 55] width 93 height 20
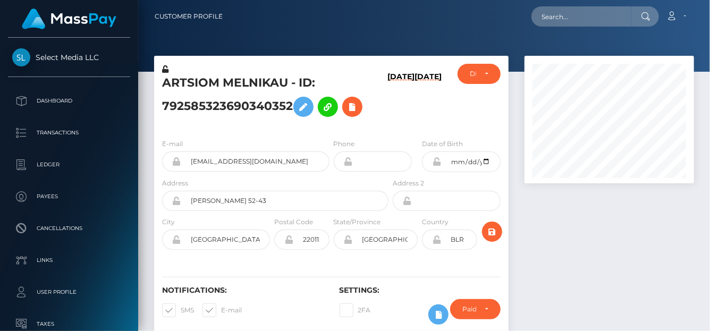
scroll to position [128, 170]
click at [357, 109] on icon at bounding box center [352, 106] width 13 height 13
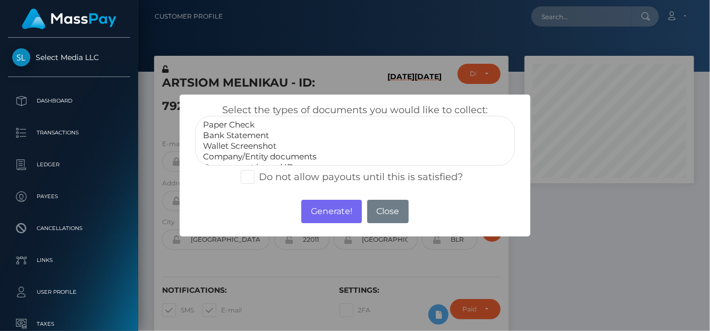
select select "Wallet Screenshot"
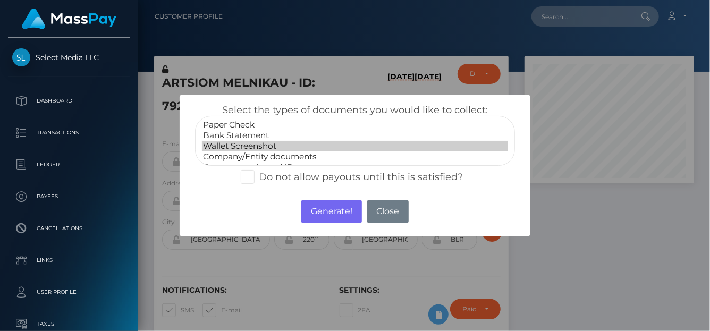
click at [249, 141] on option "Wallet Screenshot" at bounding box center [355, 146] width 306 height 11
click at [330, 211] on button "Generate!" at bounding box center [331, 211] width 60 height 23
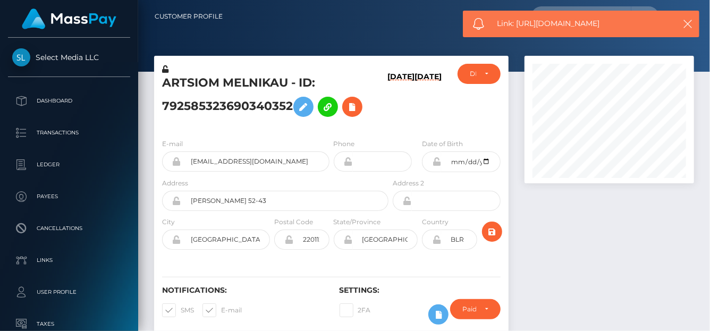
drag, startPoint x: 614, startPoint y: 25, endPoint x: 517, endPoint y: 19, distance: 97.5
click at [517, 19] on span "Link: https://l.maspay.io/njpUy" at bounding box center [583, 23] width 171 height 11
copy span "https://l.maspay.io/njpUy"
click at [358, 104] on icon at bounding box center [352, 106] width 13 height 13
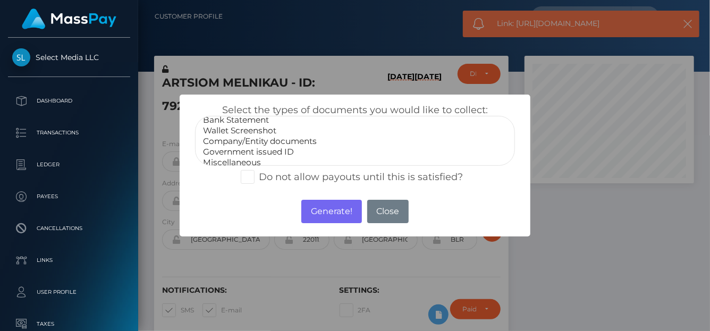
scroll to position [21, 0]
select select "Government issued ID"
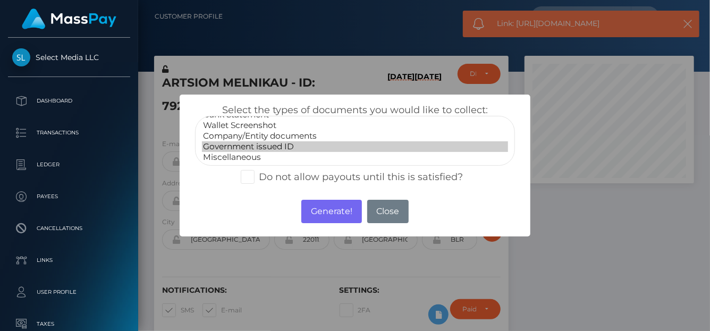
click at [241, 146] on option "Government issued ID" at bounding box center [355, 146] width 306 height 11
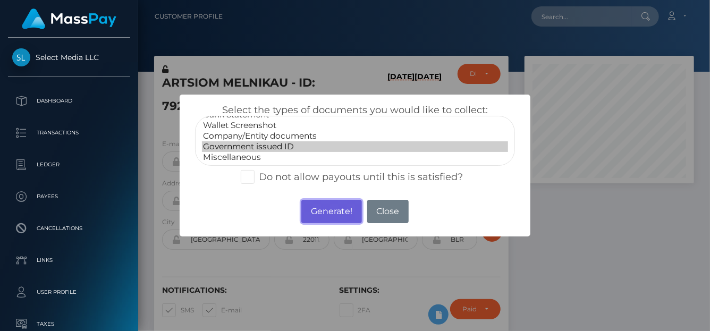
click at [325, 206] on button "Generate!" at bounding box center [331, 211] width 60 height 23
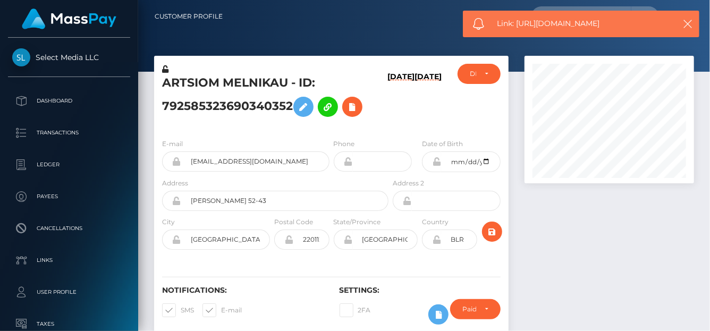
drag, startPoint x: 609, startPoint y: 22, endPoint x: 517, endPoint y: 23, distance: 92.5
click at [517, 23] on span "Link: https://l.maspay.io/ajpIP" at bounding box center [583, 23] width 171 height 11
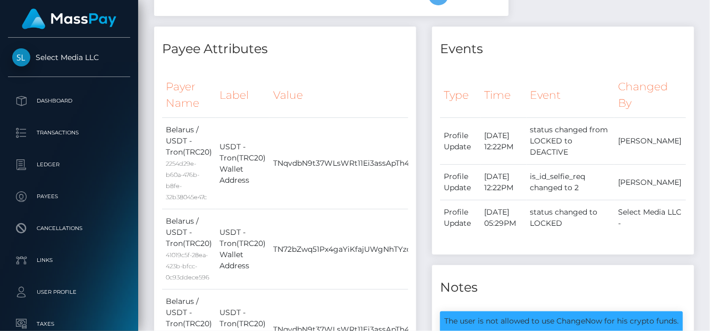
scroll to position [0, 0]
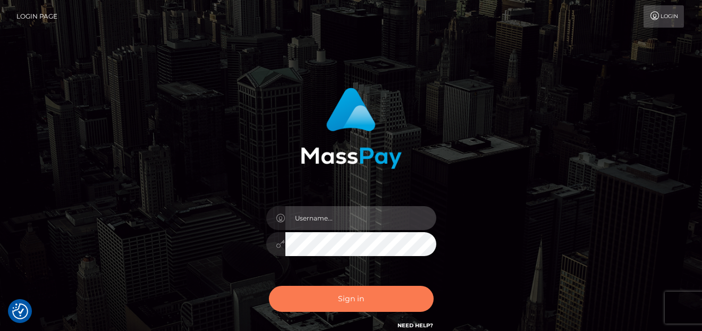
type input "[PERSON_NAME]"
click at [382, 292] on div "Sign in Need Help?" at bounding box center [351, 303] width 186 height 47
click at [381, 295] on button "Sign in" at bounding box center [351, 299] width 165 height 26
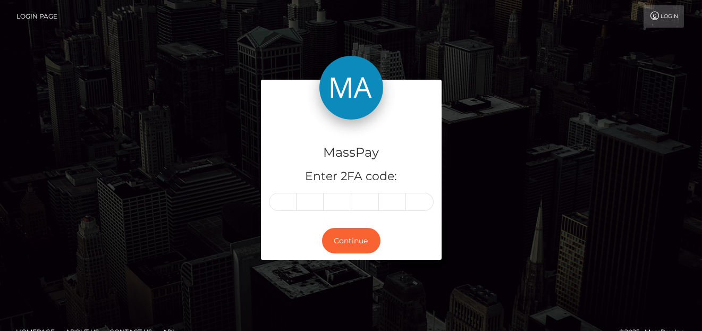
click at [23, 252] on div "MassPay Enter 2FA code: Continue" at bounding box center [351, 175] width 702 height 350
click at [285, 198] on input "text" at bounding box center [283, 202] width 28 height 18
type input "9"
type input "3"
type input "8"
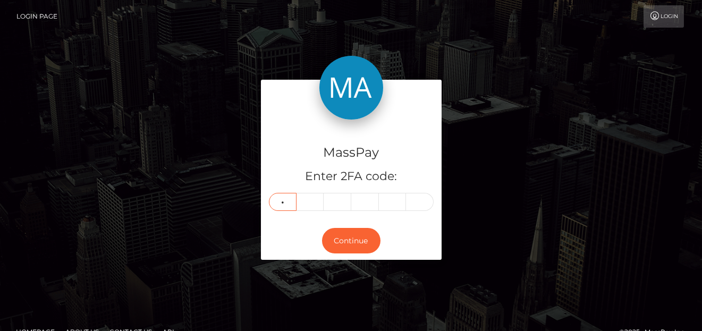
type input "2"
type input "7"
type input "2"
type input "7"
type input "1"
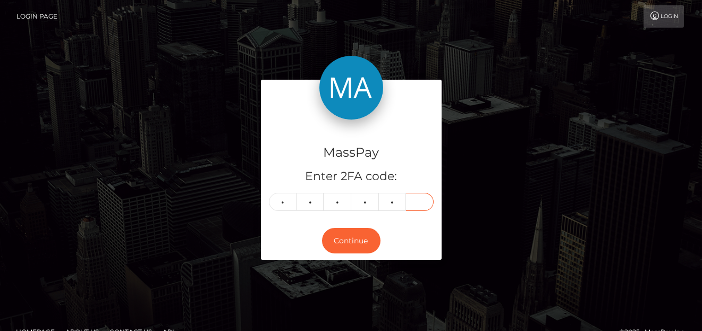
type input "8"
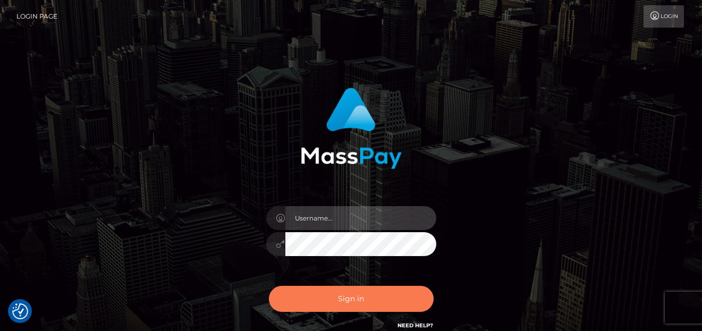
type input "[PERSON_NAME]"
click at [315, 309] on button "Sign in" at bounding box center [351, 299] width 165 height 26
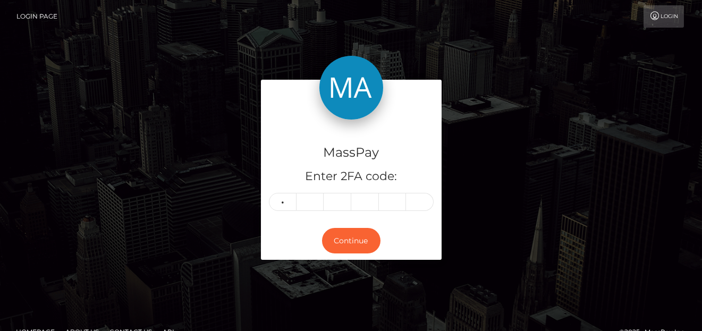
type input "2"
type input "7"
type input "2"
type input "7"
type input "1"
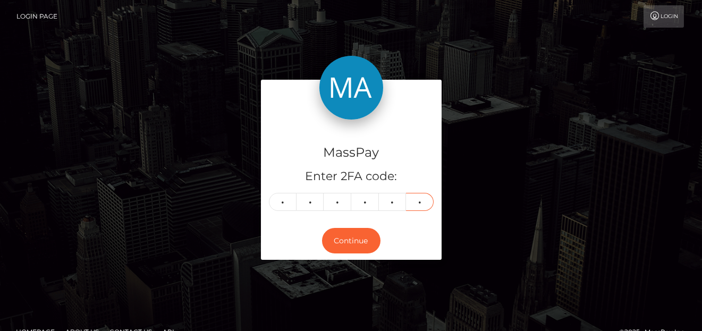
type input "8"
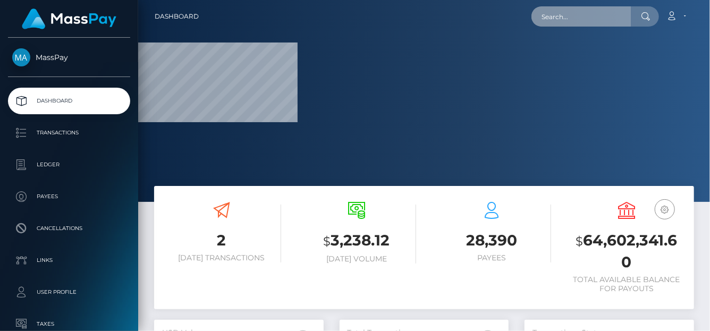
click at [556, 19] on input "text" at bounding box center [582, 16] width 100 height 20
paste input "[EMAIL_ADDRESS][DOMAIN_NAME]"
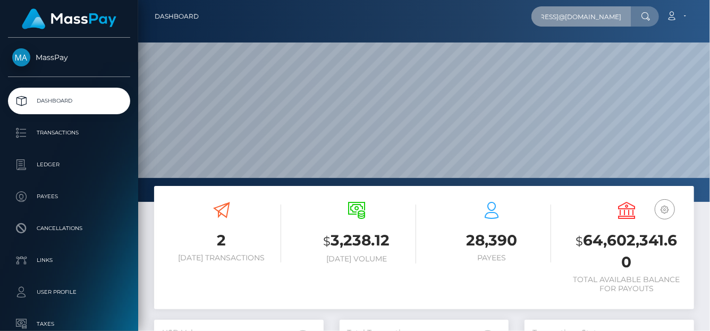
scroll to position [188, 170]
type input "[EMAIL_ADDRESS]@[DOMAIN_NAME]"
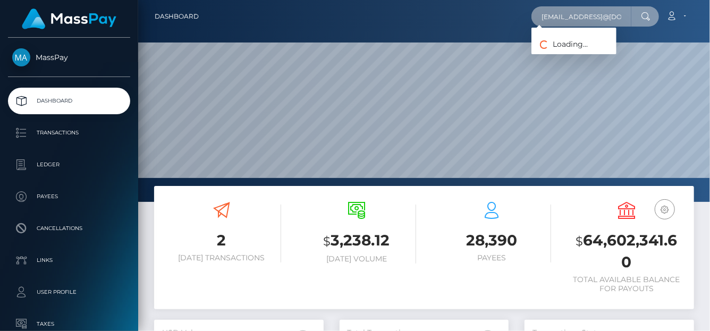
scroll to position [0, 89]
drag, startPoint x: 538, startPoint y: 18, endPoint x: 709, endPoint y: -14, distance: 174.0
click at [709, 0] on html "MassPay Dashboard Transactions Ledger Payees Cancellations Links" at bounding box center [355, 165] width 710 height 331
paste input "[EMAIL_ADDRESS][DOMAIN_NAME]"
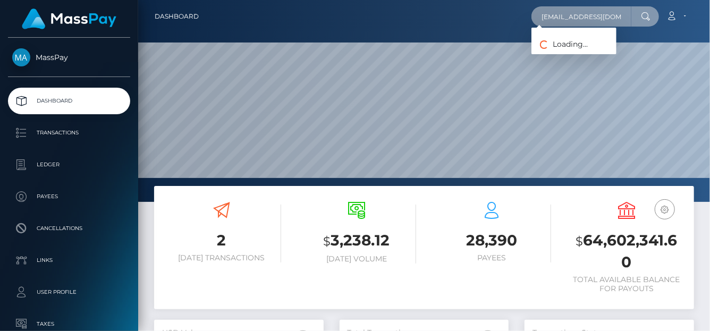
scroll to position [0, 5]
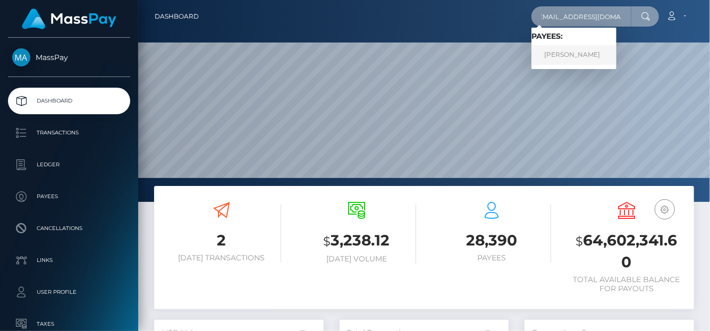
type input "[EMAIL_ADDRESS][DOMAIN_NAME]"
click at [558, 55] on link "Alona Anisimova" at bounding box center [574, 55] width 85 height 20
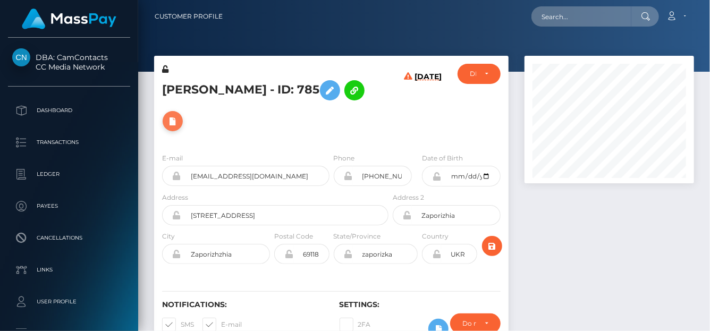
scroll to position [128, 170]
click at [174, 126] on icon at bounding box center [172, 121] width 13 height 13
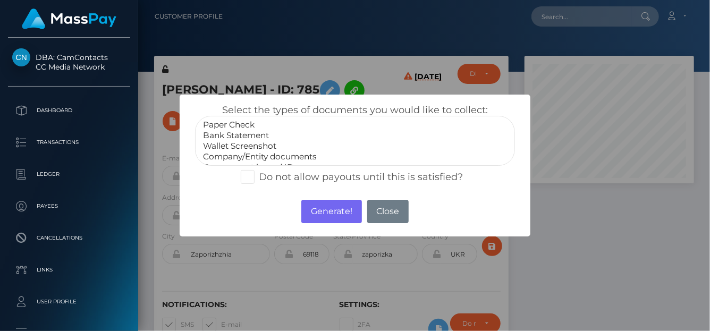
select select "Bank Statement"
click at [249, 132] on option "Bank Statement" at bounding box center [355, 135] width 306 height 11
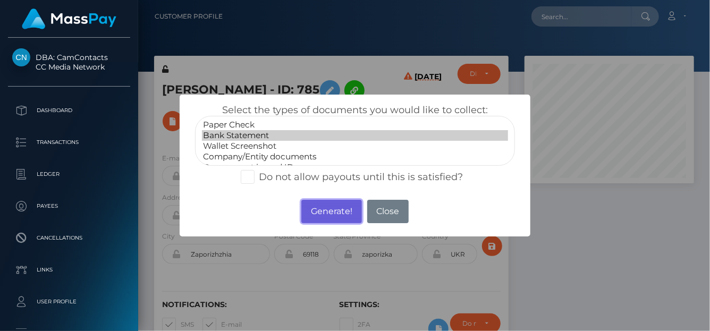
click at [319, 207] on button "Generate!" at bounding box center [331, 211] width 60 height 23
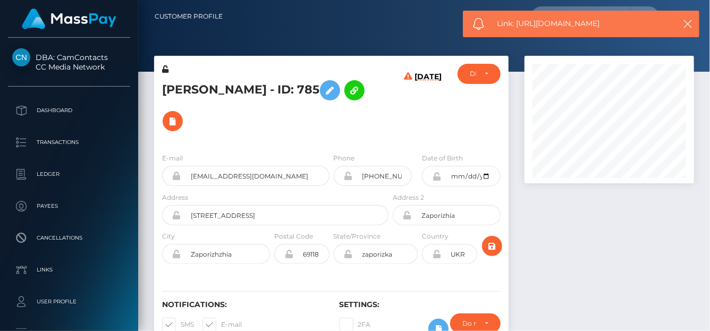
drag, startPoint x: 611, startPoint y: 23, endPoint x: 518, endPoint y: 28, distance: 93.1
click at [518, 28] on span "Link: https://l.maspay.io/7jpKu" at bounding box center [583, 23] width 171 height 11
copy span "https://l.maspay.io/7jpKu"
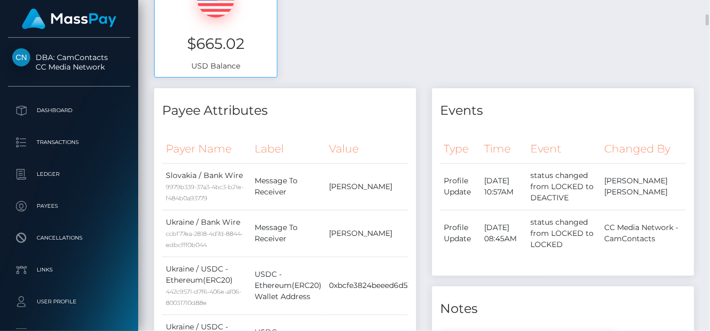
scroll to position [588, 0]
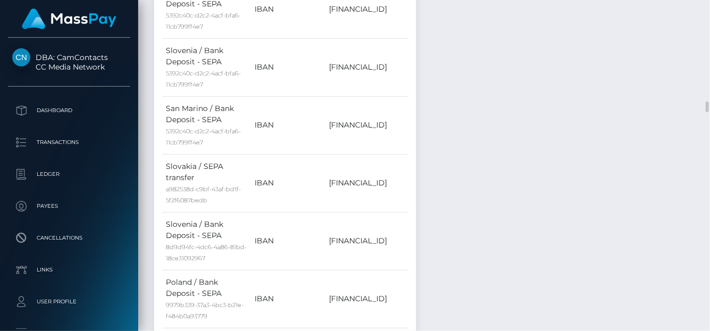
scroll to position [2767, 0]
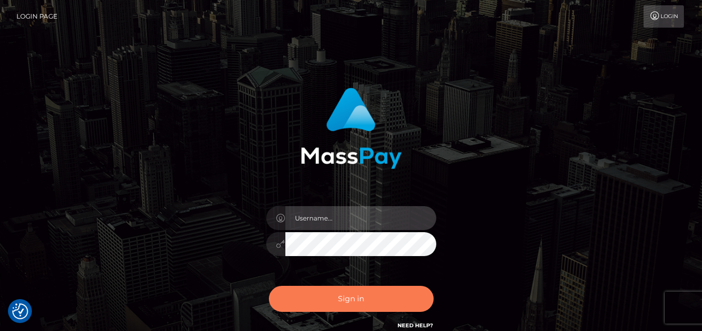
type input "[PERSON_NAME]"
click at [317, 292] on button "Sign in" at bounding box center [351, 299] width 165 height 26
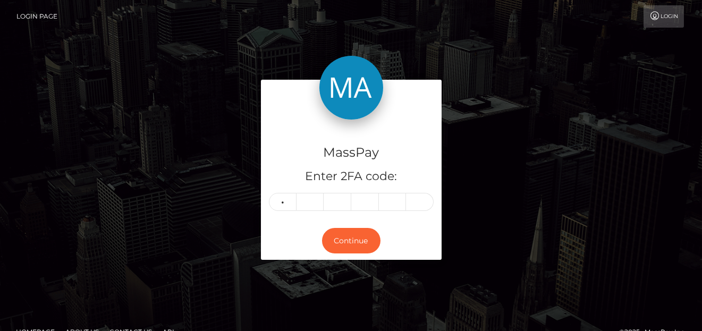
type input "5"
type input "1"
type input "6"
type input "5"
type input "1"
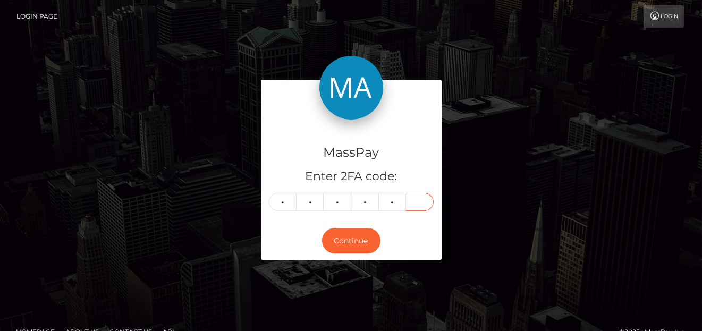
type input "2"
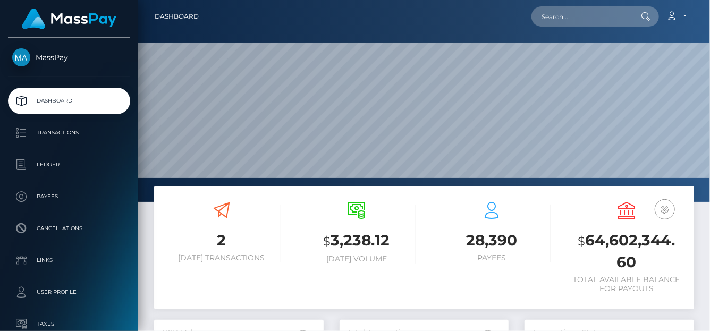
scroll to position [188, 170]
click at [543, 27] on div "Loading... Loading... Account Edit Profile Logout" at bounding box center [450, 16] width 486 height 22
click at [553, 13] on input "text" at bounding box center [582, 16] width 100 height 20
paste input "775650479920132096"
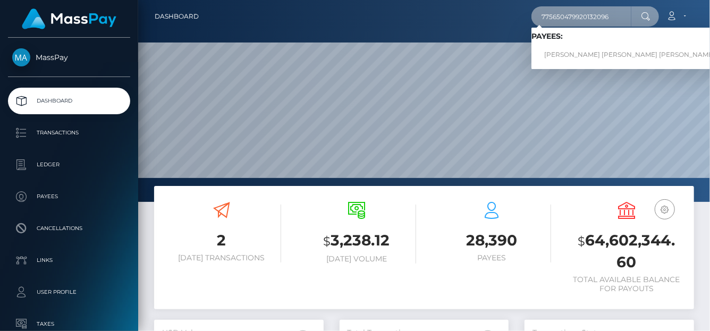
type input "775650479920132096"
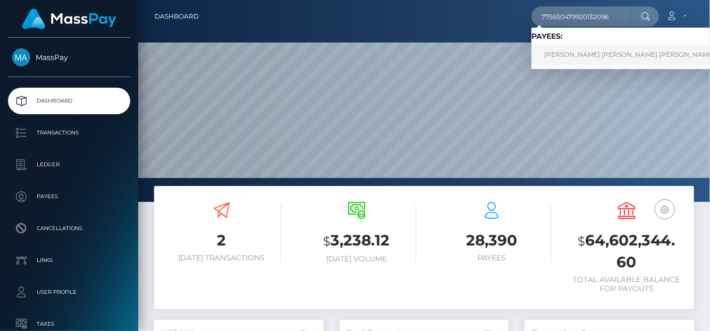
click at [562, 54] on link "DIANA CAROLINA RAMIREZ MONG" at bounding box center [630, 55] width 196 height 20
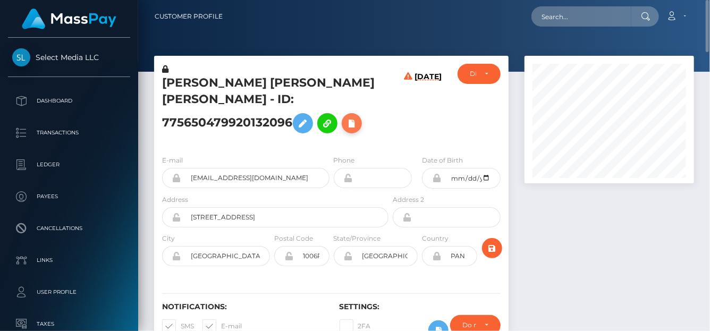
click at [346, 130] on icon at bounding box center [352, 123] width 13 height 13
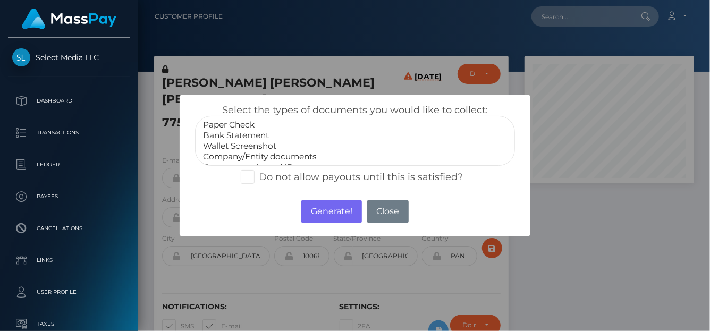
select select "Bank Statement"
click at [238, 131] on option "Bank Statement" at bounding box center [355, 135] width 306 height 11
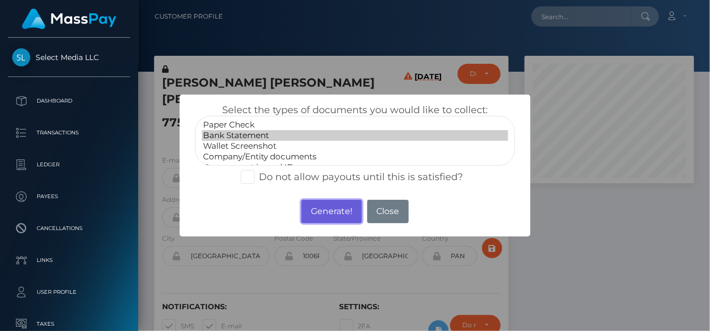
click at [343, 213] on button "Generate!" at bounding box center [331, 211] width 60 height 23
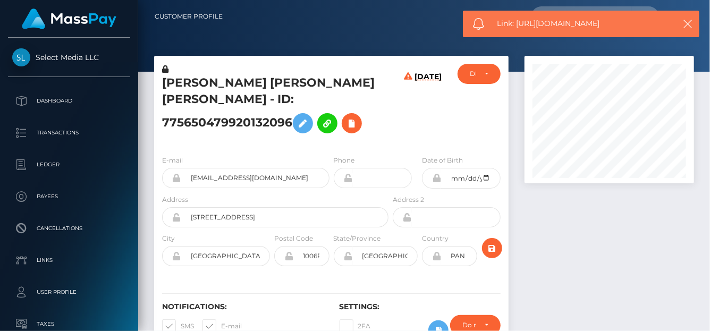
drag, startPoint x: 620, startPoint y: 21, endPoint x: 517, endPoint y: 28, distance: 103.3
click at [517, 28] on span "Link: https://l.maspay.io/Hjp3P" at bounding box center [583, 23] width 171 height 11
copy span "https://l.maspay.io/Hjp3P"
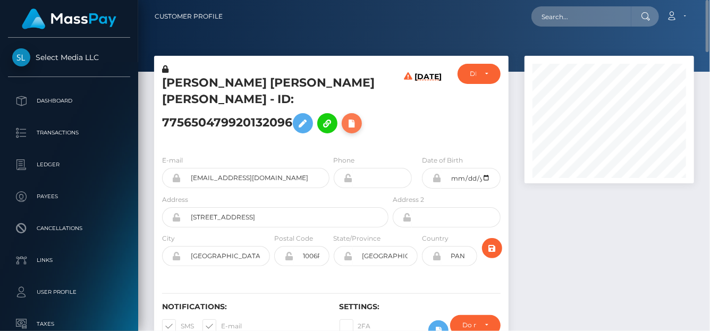
click at [346, 130] on icon at bounding box center [352, 123] width 13 height 13
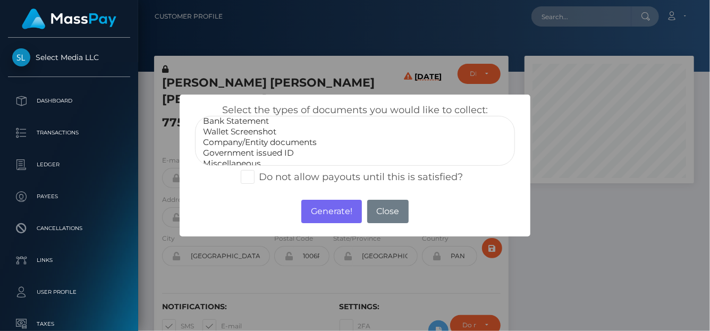
scroll to position [21, 0]
drag, startPoint x: 248, startPoint y: 156, endPoint x: 289, endPoint y: 165, distance: 41.3
select select "Miscellaneous"
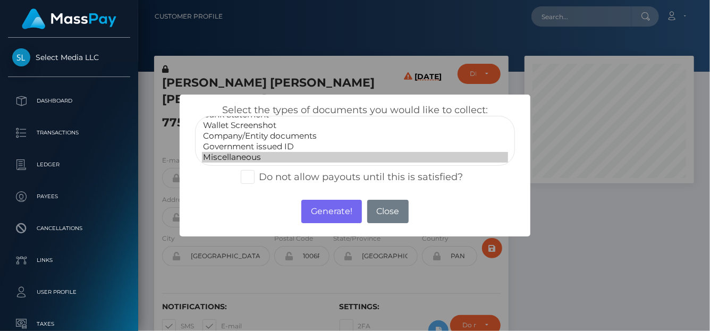
click at [249, 156] on option "Miscellaneous" at bounding box center [355, 157] width 306 height 11
click at [323, 205] on button "Generate!" at bounding box center [331, 211] width 60 height 23
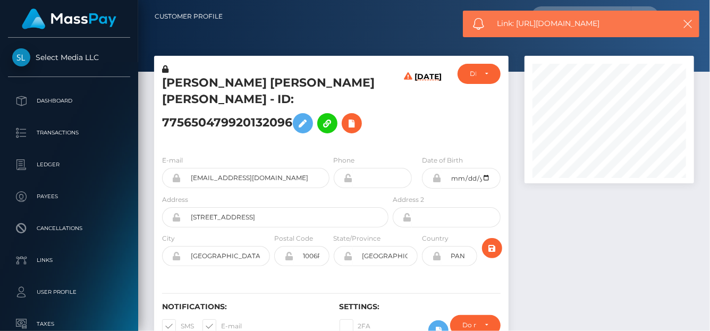
drag, startPoint x: 612, startPoint y: 18, endPoint x: 512, endPoint y: 29, distance: 101.1
click at [517, 29] on div "Link: https://l.maspay.io/ijp88" at bounding box center [581, 24] width 237 height 27
copy span "https://l.maspay.io/ijp88"
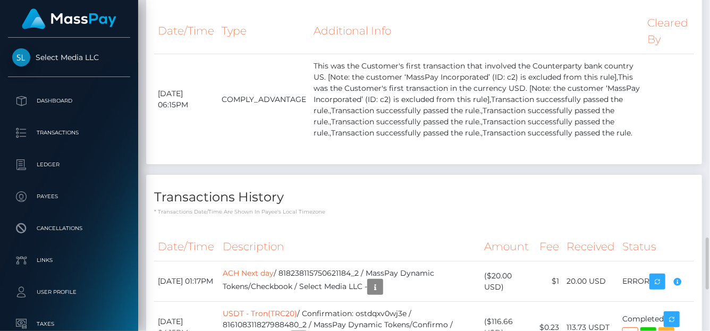
scroll to position [1296, 0]
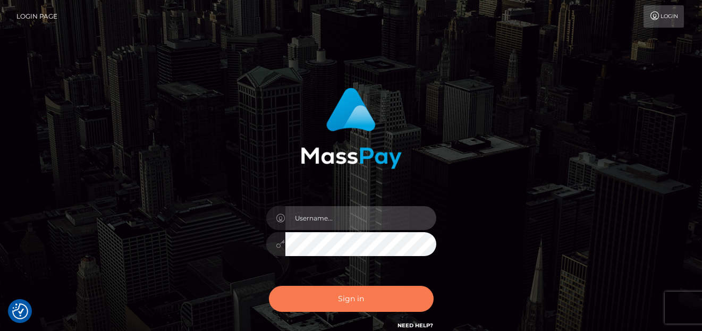
type input "[PERSON_NAME]"
click at [324, 301] on button "Sign in" at bounding box center [351, 299] width 165 height 26
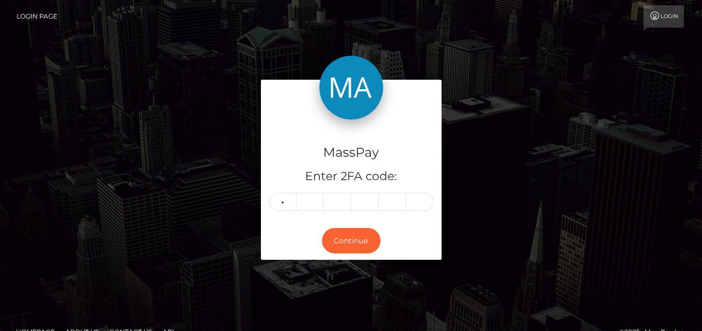
type input "0"
type input "1"
type input "7"
type input "4"
type input "6"
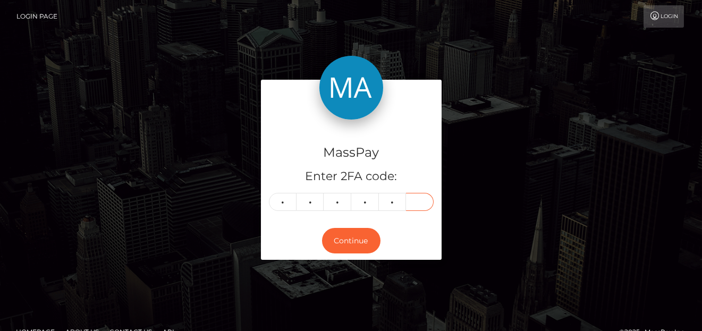
type input "2"
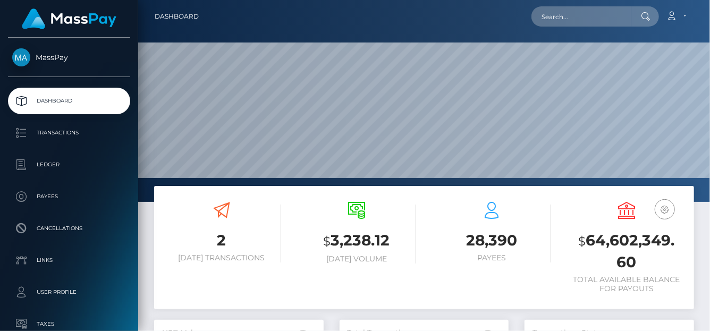
scroll to position [188, 170]
click at [612, 14] on input "text" at bounding box center [582, 16] width 100 height 20
paste input "775650479920132096"
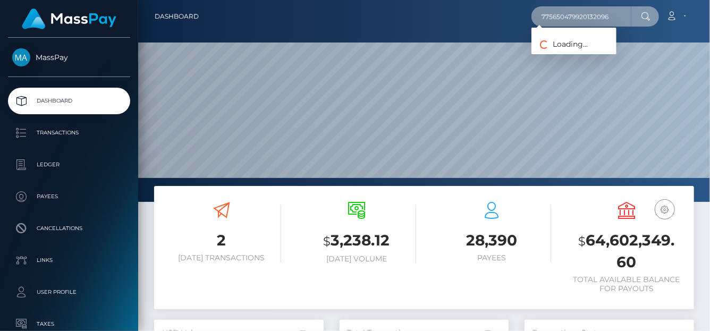
type input "775650479920132096"
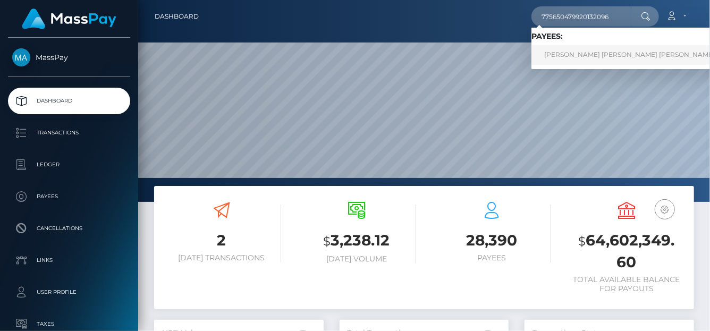
click at [577, 49] on link "[PERSON_NAME] [PERSON_NAME] [PERSON_NAME]" at bounding box center [630, 55] width 196 height 20
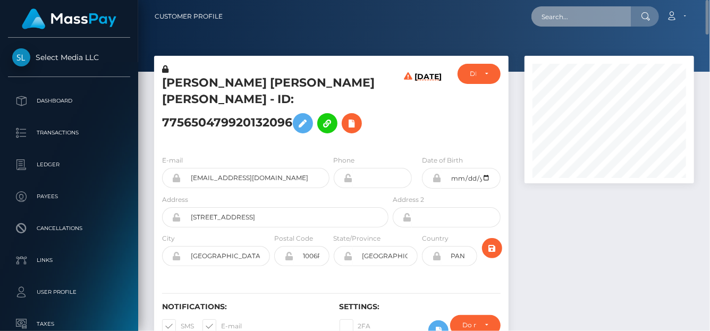
click at [591, 18] on input "text" at bounding box center [582, 16] width 100 height 20
paste input "68b1064d5f8286f185f999ce"
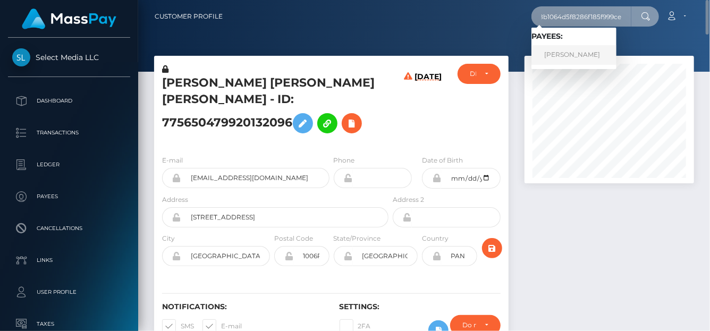
type input "68b1064d5f8286f185f999ce"
click at [575, 53] on link "Charles Chacon" at bounding box center [574, 55] width 85 height 20
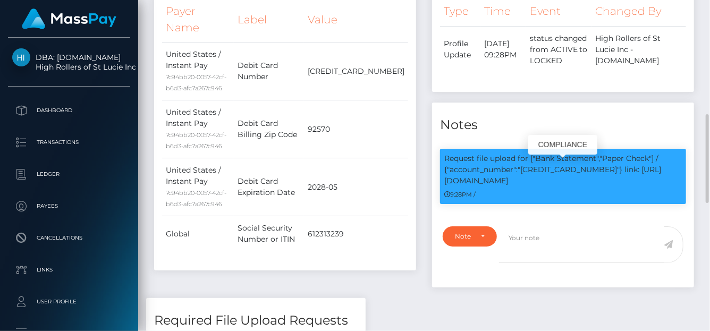
scroll to position [128, 170]
drag, startPoint x: 521, startPoint y: 181, endPoint x: 588, endPoint y: 175, distance: 67.2
click at [588, 175] on p "Request file upload for ["Bank Statement","Paper Check"] / {"account_number":"5…" at bounding box center [563, 169] width 238 height 33
copy p "5143772014589932"
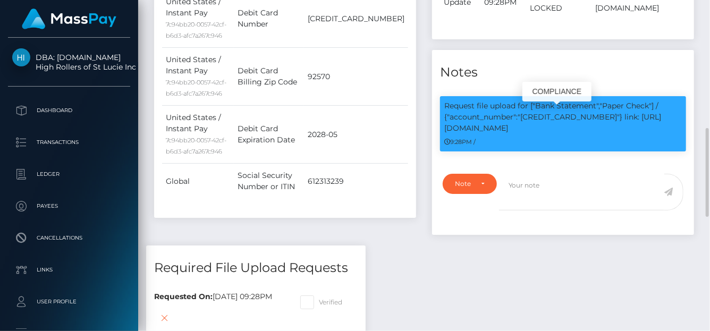
copy p "5143772014589932"
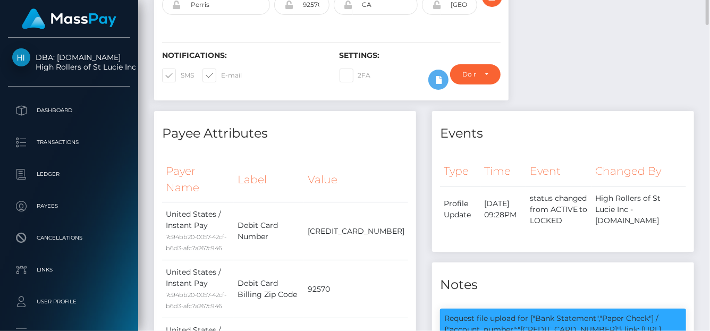
scroll to position [0, 0]
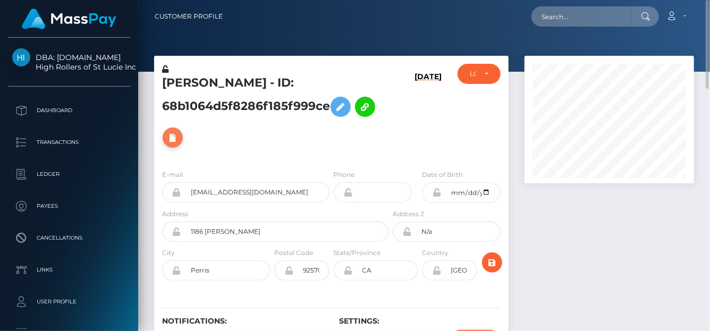
click at [167, 136] on icon at bounding box center [172, 137] width 13 height 13
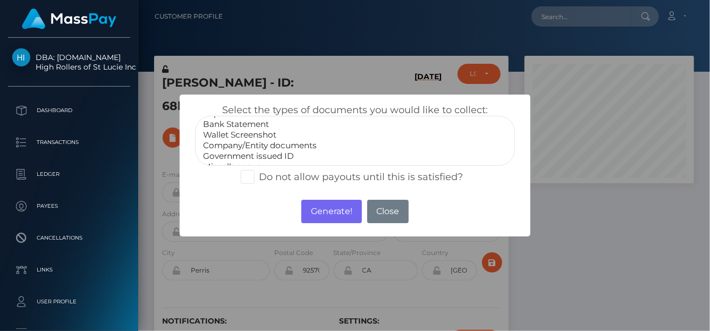
scroll to position [21, 0]
select select "Government issued ID"
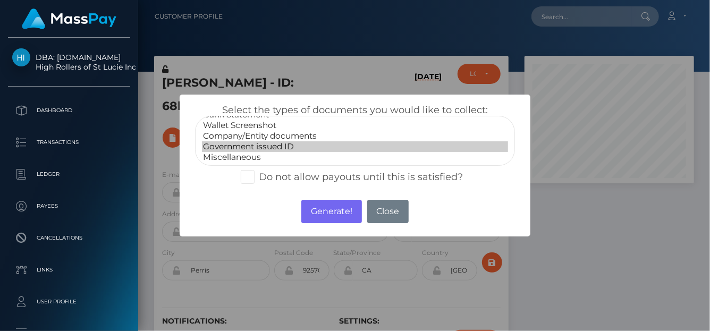
click at [265, 144] on option "Government issued ID" at bounding box center [355, 146] width 306 height 11
drag, startPoint x: 343, startPoint y: 216, endPoint x: 343, endPoint y: 209, distance: 6.4
click at [342, 216] on button "Generate!" at bounding box center [331, 211] width 60 height 23
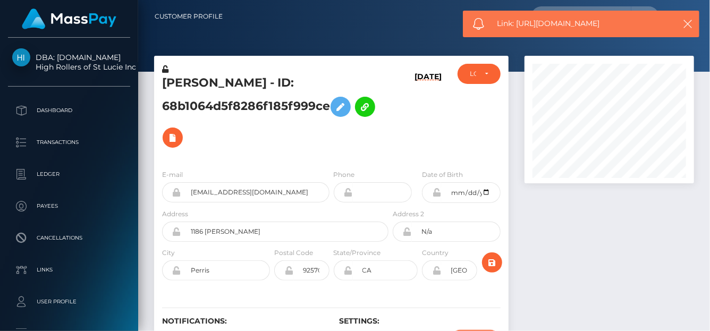
drag, startPoint x: 629, startPoint y: 27, endPoint x: 518, endPoint y: 29, distance: 111.7
click at [518, 29] on div "Link: https://l.maspay.io/Vjp4Z" at bounding box center [581, 24] width 237 height 27
copy span "https://l.maspay.io/Vjp4Z"
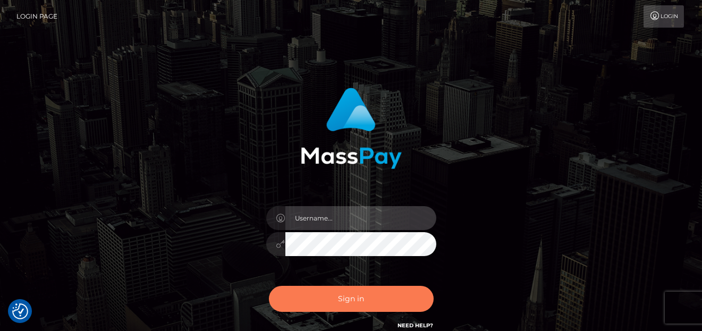
type input "[PERSON_NAME]"
drag, startPoint x: 331, startPoint y: 306, endPoint x: 329, endPoint y: 299, distance: 7.7
click at [331, 306] on button "Sign in" at bounding box center [351, 299] width 165 height 26
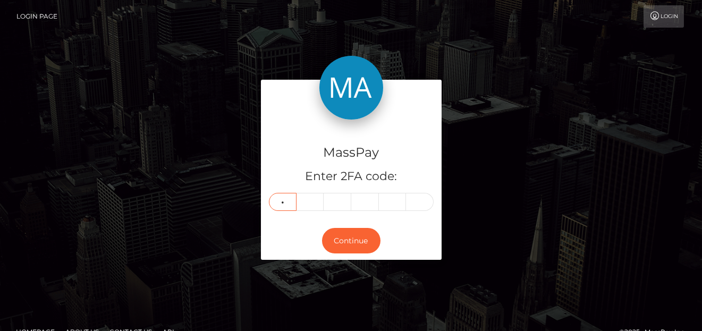
type input "7"
type input "1"
type input "4"
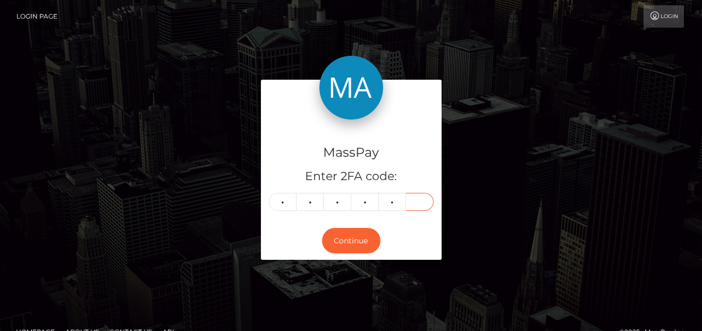
type input "3"
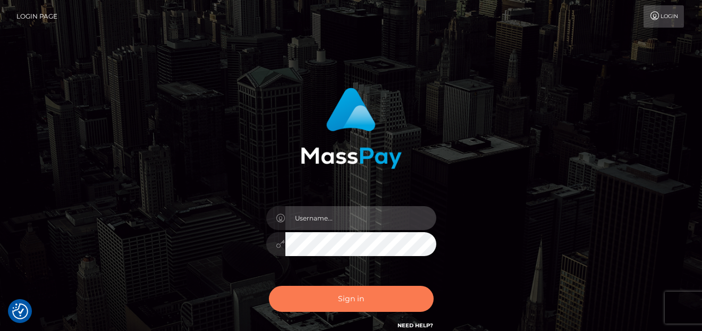
type input "[PERSON_NAME]"
click at [326, 308] on button "Sign in" at bounding box center [351, 299] width 165 height 26
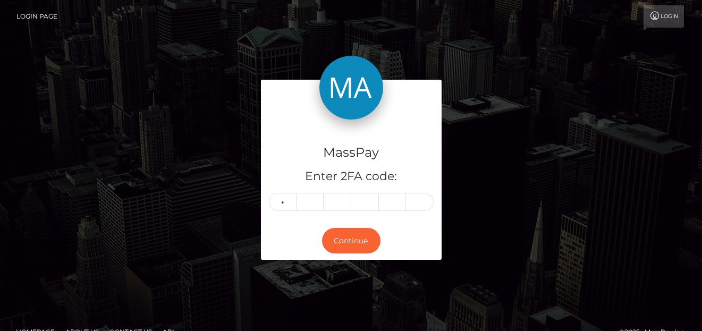
type input "7"
type input "1"
type input "4"
type input "3"
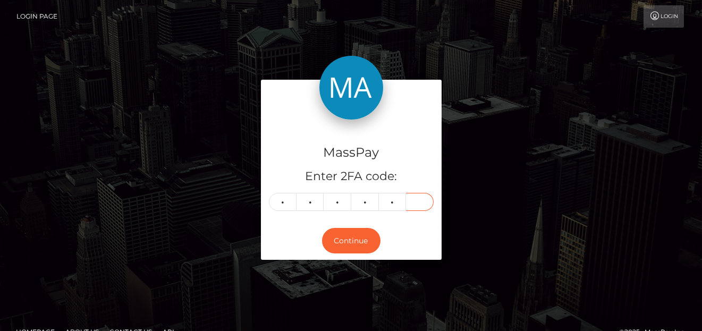
type input "6"
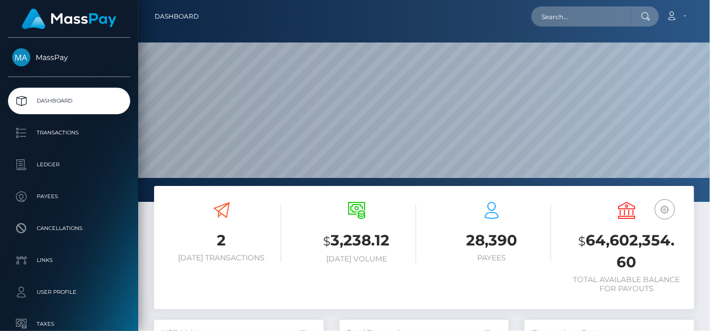
scroll to position [188, 170]
click at [565, 20] on input "text" at bounding box center [582, 16] width 100 height 20
paste input "521043205710426112"
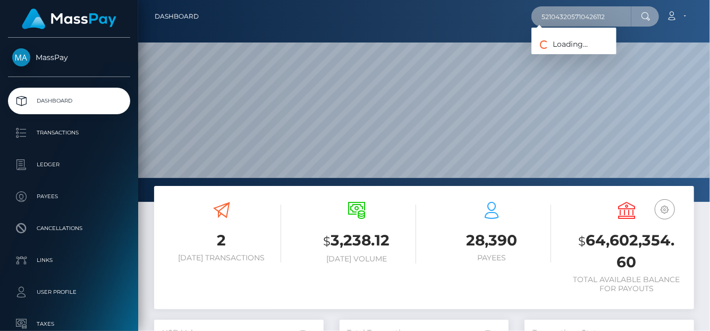
type input "521043205710426112"
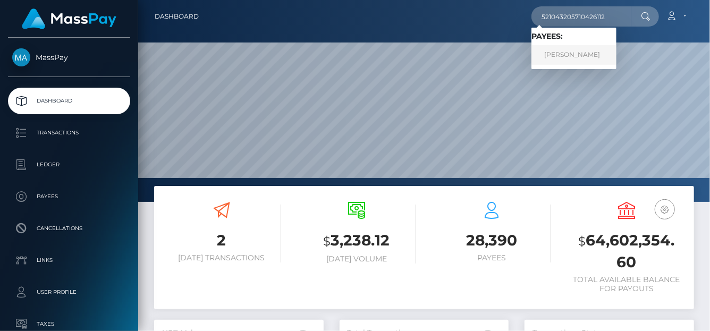
click at [554, 47] on link "NATALI SILVA CONTI" at bounding box center [574, 55] width 85 height 20
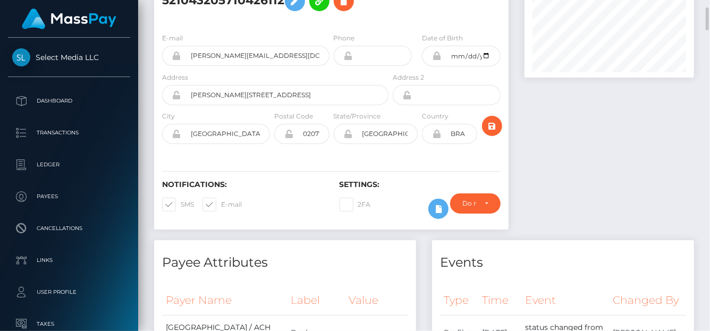
scroll to position [53, 0]
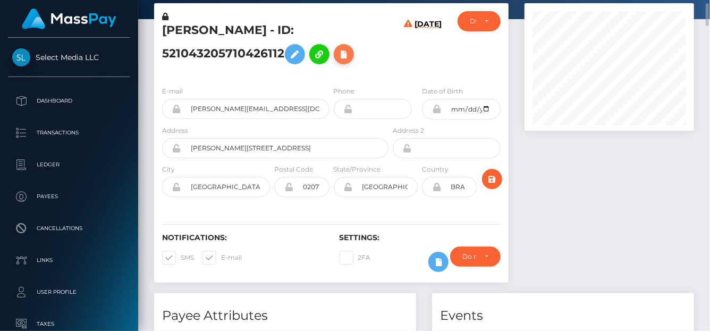
click at [350, 48] on icon at bounding box center [344, 54] width 13 height 13
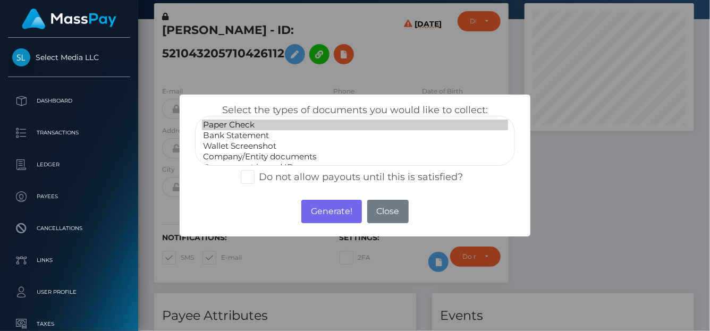
click at [250, 130] on option "Paper Check" at bounding box center [355, 125] width 306 height 11
select select "Bank Statement"
click at [251, 133] on option "Bank Statement" at bounding box center [355, 135] width 306 height 11
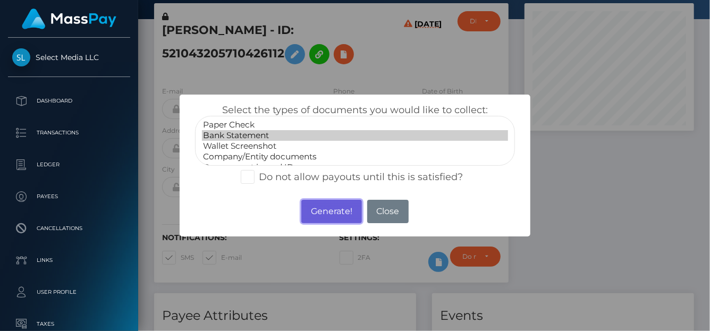
click at [329, 211] on button "Generate!" at bounding box center [331, 211] width 60 height 23
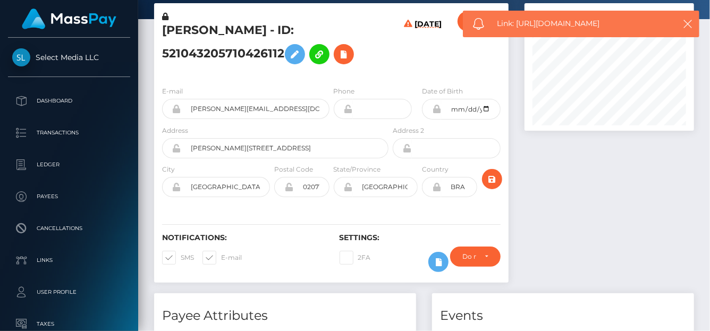
drag, startPoint x: 618, startPoint y: 22, endPoint x: 517, endPoint y: 25, distance: 101.1
click at [517, 25] on span "Link: https://l.maspay.io/Sjp54" at bounding box center [583, 23] width 171 height 11
copy span "https://l.maspay.io/Sjp54"
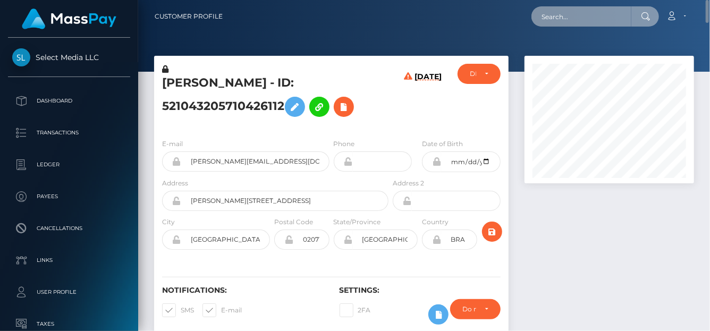
click at [544, 24] on input "text" at bounding box center [582, 16] width 100 height 20
paste input "506194707638919168,"
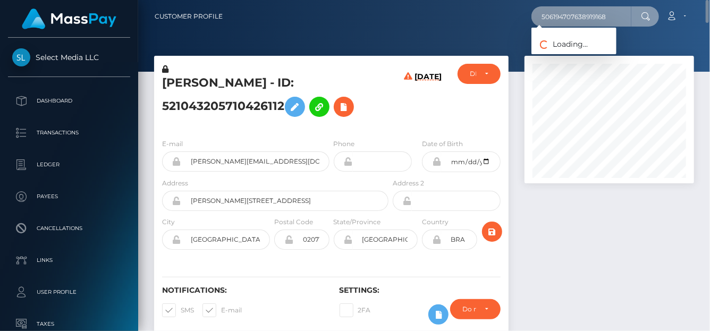
type input "506194707638919168"
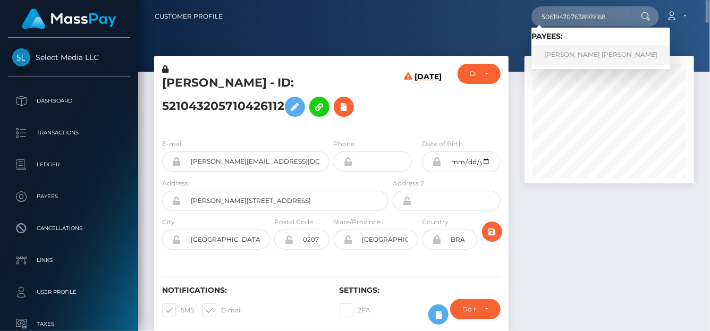
click at [563, 53] on link "FELICIA EMMA FLORIO GULYAS" at bounding box center [601, 55] width 139 height 20
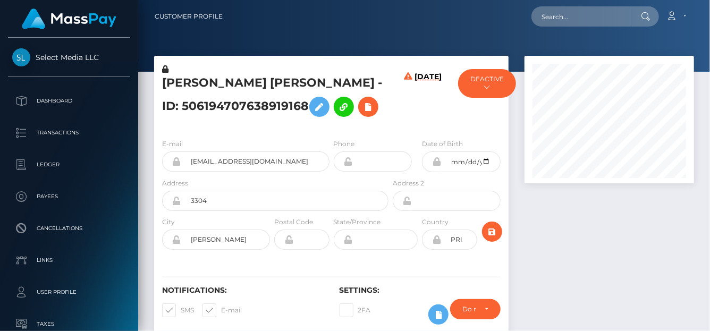
scroll to position [128, 170]
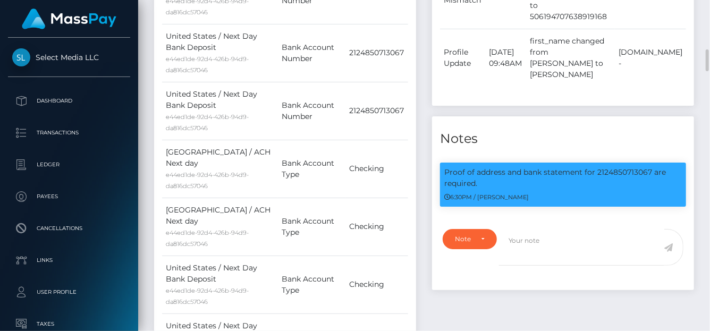
drag, startPoint x: 652, startPoint y: 127, endPoint x: 427, endPoint y: 128, distance: 224.9
click at [427, 128] on div "Events Type Time Event Changed By" at bounding box center [563, 48] width 278 height 894
copy div "Notes Proof of address and bank statement for 2124850713067"
drag, startPoint x: 523, startPoint y: 124, endPoint x: 653, endPoint y: 122, distance: 130.8
click at [653, 167] on p "Proof of address and bank statement for 2124850713067 are required." at bounding box center [563, 178] width 238 height 22
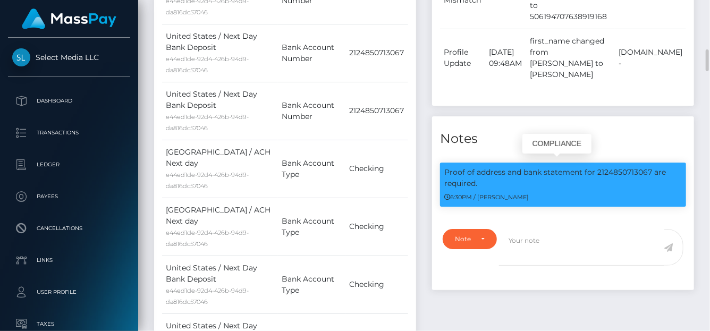
copy p "bank statement for 2124850713067"
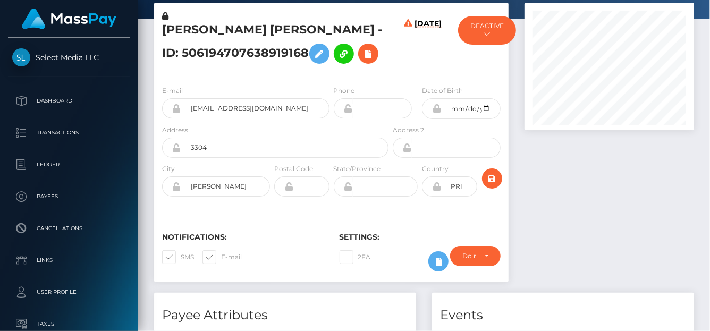
scroll to position [0, 0]
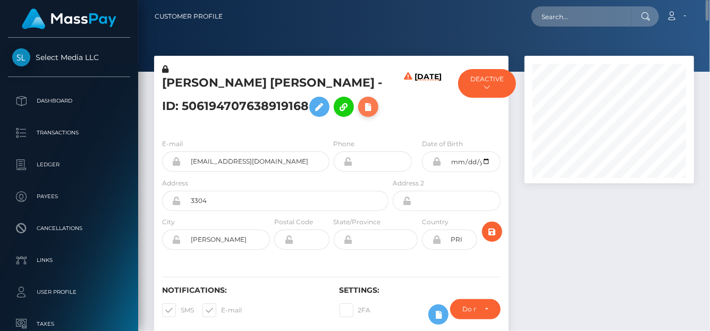
click at [362, 104] on icon at bounding box center [368, 106] width 13 height 13
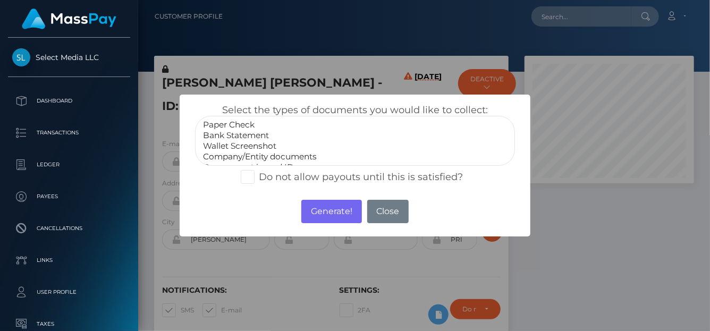
select select "Bank Statement"
click at [239, 133] on option "Bank Statement" at bounding box center [355, 135] width 306 height 11
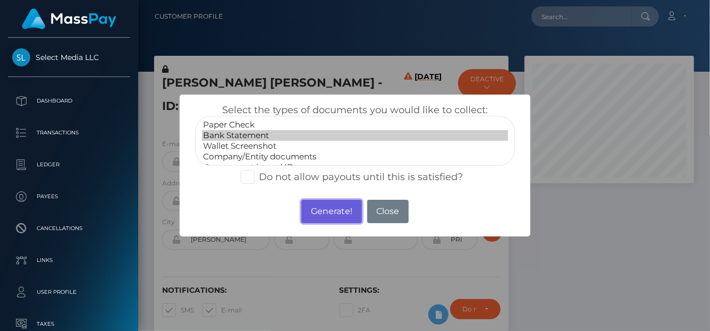
click at [342, 203] on button "Generate!" at bounding box center [331, 211] width 60 height 23
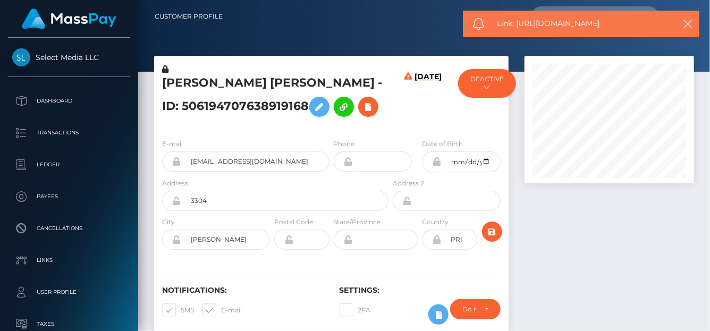
drag, startPoint x: 622, startPoint y: 23, endPoint x: 519, endPoint y: 29, distance: 103.8
click at [519, 29] on span "Link: https://l.maspay.io/0jaqz" at bounding box center [583, 23] width 171 height 11
copy span "https://l.maspay.io/0jaqz"
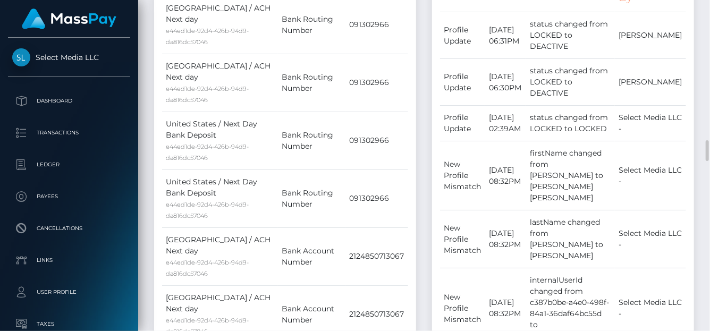
scroll to position [585, 0]
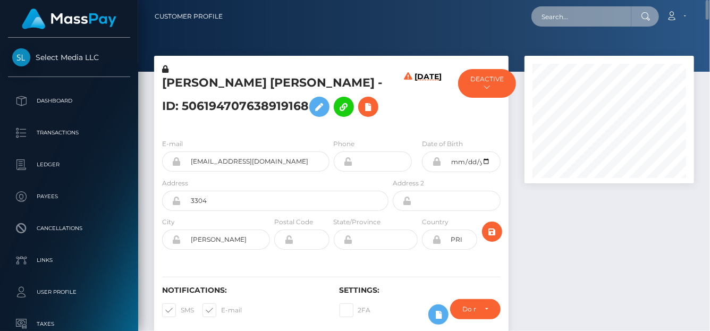
click at [563, 20] on input "text" at bounding box center [582, 16] width 100 height 20
paste input "Tatiana Aleksandrovich"
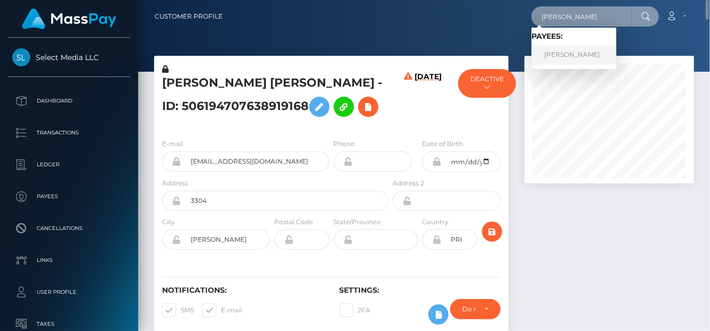
type input "Tatiana Aleksandrovich"
click at [578, 47] on link "Tatiana Anatolievna Aleksandrovich" at bounding box center [574, 55] width 85 height 20
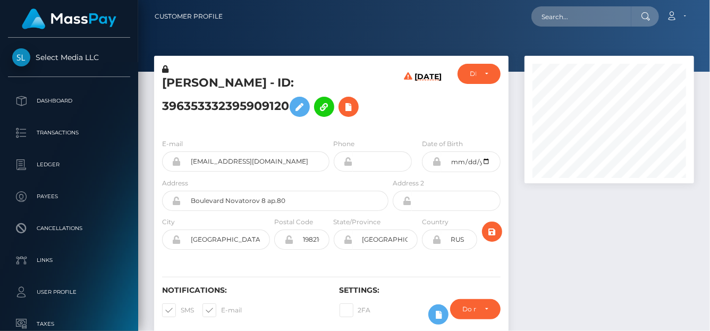
scroll to position [128, 170]
drag, startPoint x: 162, startPoint y: 83, endPoint x: 323, endPoint y: 96, distance: 162.1
click at [323, 96] on div "[PERSON_NAME] - ID: 396353332395909120" at bounding box center [272, 97] width 237 height 66
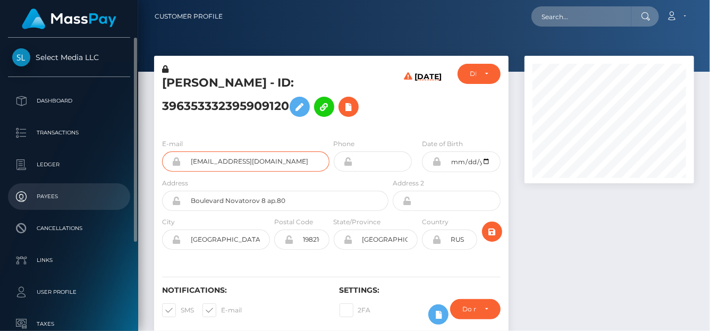
click at [0, 189] on div "Select Media LLC Dashboard Transactions Ledger Payees Cancellations" at bounding box center [355, 165] width 710 height 331
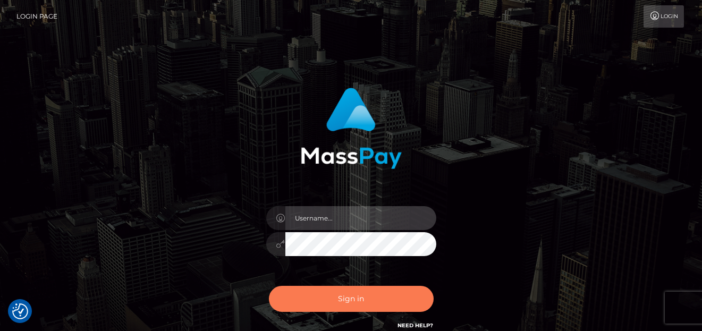
type input "[PERSON_NAME]"
click at [366, 292] on button "Sign in" at bounding box center [351, 299] width 165 height 26
